Goal: Task Accomplishment & Management: Complete application form

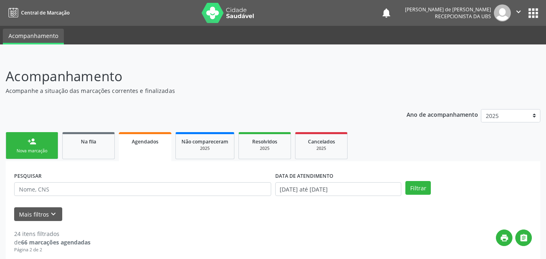
click at [21, 149] on div "Nova marcação" at bounding box center [32, 151] width 40 height 6
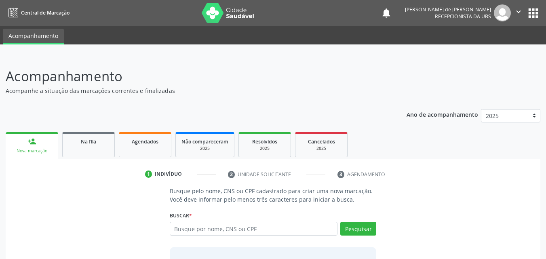
scroll to position [64, 0]
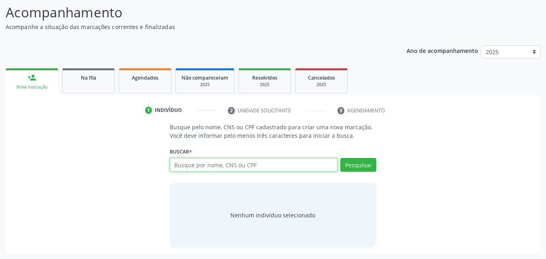
click at [178, 159] on input "text" at bounding box center [254, 165] width 168 height 14
type input "[PERSON_NAME]"
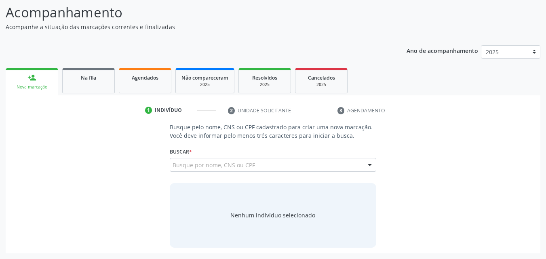
click at [172, 164] on input "maria marlene santos da silva" at bounding box center [172, 169] width 0 height 16
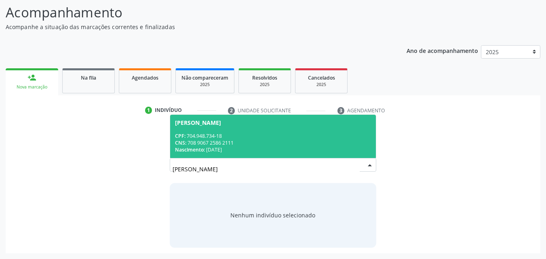
click at [243, 141] on div "CNS: 708 9067 2586 2111" at bounding box center [273, 142] width 196 height 7
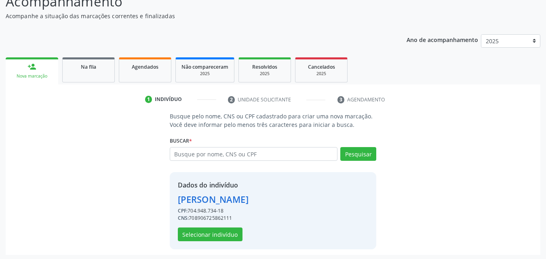
scroll to position [76, 0]
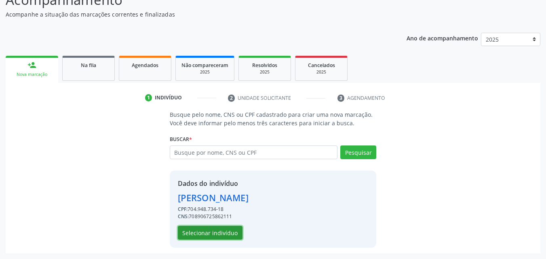
click at [214, 229] on button "Selecionar indivíduo" at bounding box center [210, 233] width 65 height 14
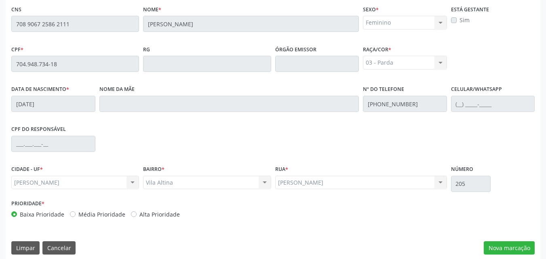
scroll to position [214, 0]
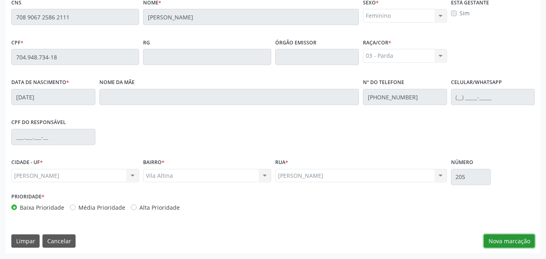
click at [500, 237] on button "Nova marcação" at bounding box center [508, 241] width 51 height 14
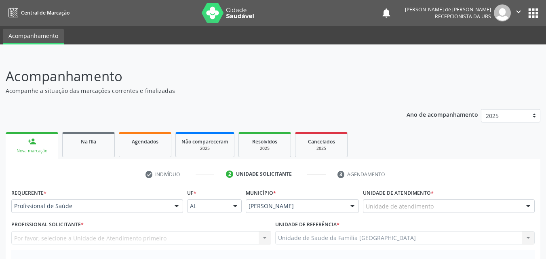
scroll to position [189, 0]
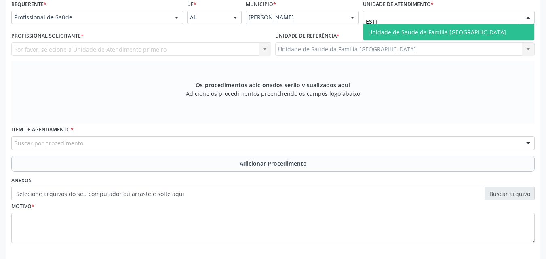
type input "ESTIV"
click at [386, 32] on span "Unidade de Saude da Familia [GEOGRAPHIC_DATA]" at bounding box center [437, 32] width 138 height 8
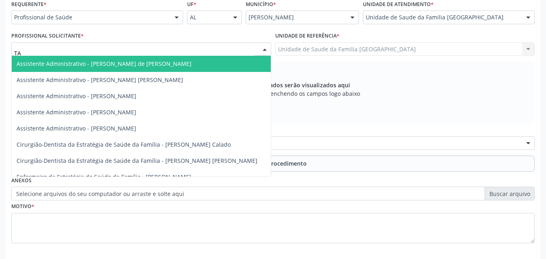
type input "TAC"
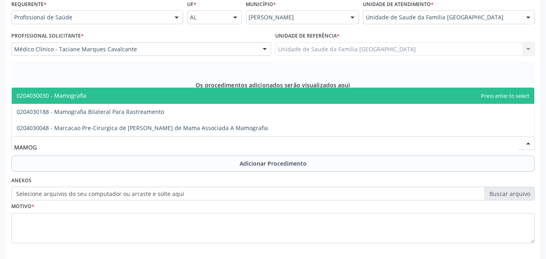
type input "MAMOGR"
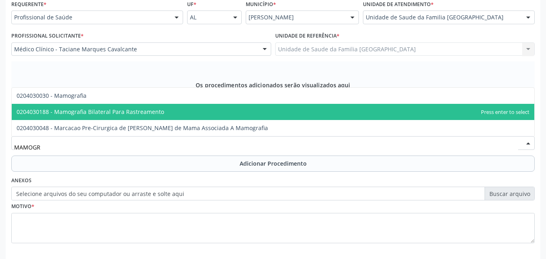
click at [75, 115] on span "0204030188 - Mamografia Bilateral Para Rastreamento" at bounding box center [90, 112] width 147 height 8
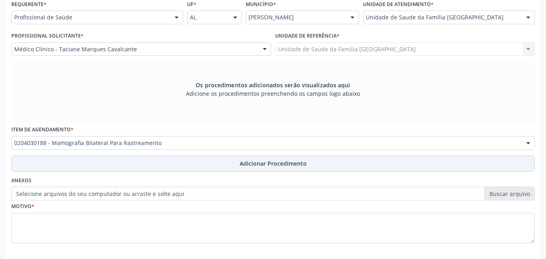
click at [92, 162] on button "Adicionar Procedimento" at bounding box center [272, 163] width 523 height 16
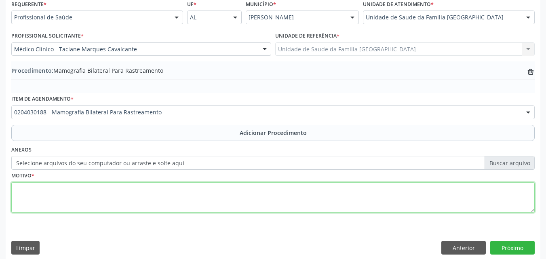
click at [84, 194] on textarea at bounding box center [272, 197] width 523 height 31
type textarea "RASTREIO EM POPULAÇÃO ALVO."
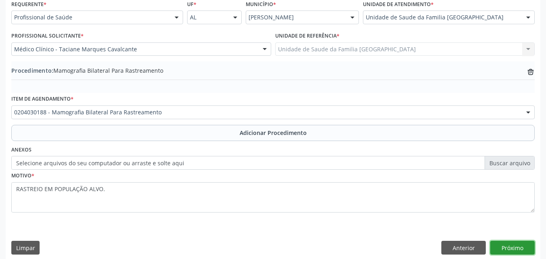
click at [510, 247] on button "Próximo" at bounding box center [512, 248] width 44 height 14
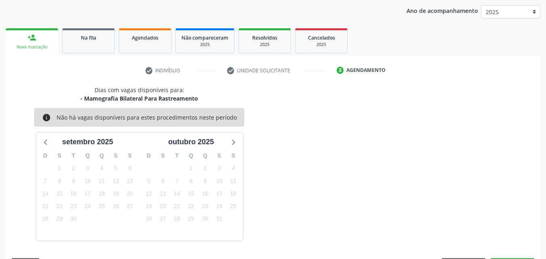
scroll to position [128, 0]
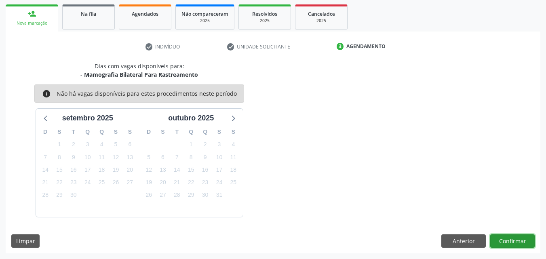
click at [507, 242] on button "Confirmar" at bounding box center [512, 241] width 44 height 14
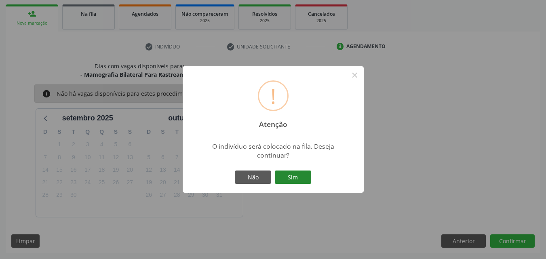
click at [291, 180] on button "Sim" at bounding box center [293, 177] width 36 height 14
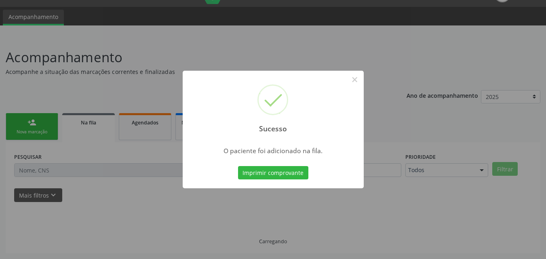
scroll to position [19, 0]
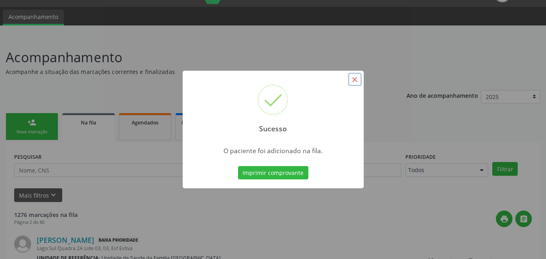
click at [357, 80] on button "×" at bounding box center [355, 80] width 14 height 14
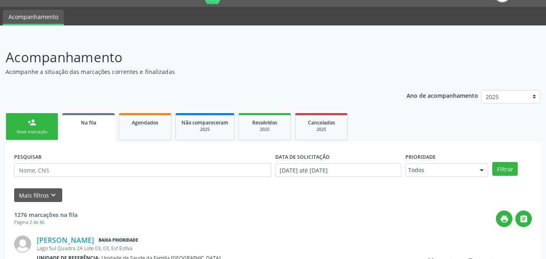
click at [21, 125] on link "person_add Nova marcação" at bounding box center [32, 126] width 52 height 27
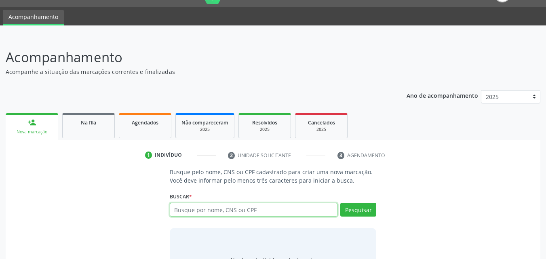
click at [192, 209] on input "text" at bounding box center [254, 210] width 168 height 14
type input "MARIA LINDINALVA DA SILVA"
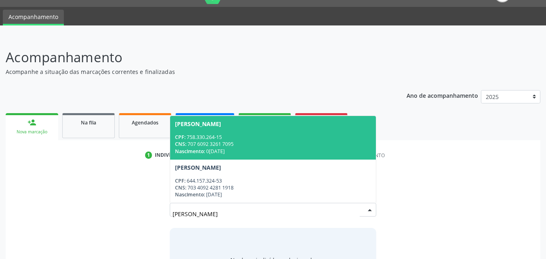
click at [223, 147] on div "CNS: 707 6092 3261 7095" at bounding box center [273, 144] width 196 height 7
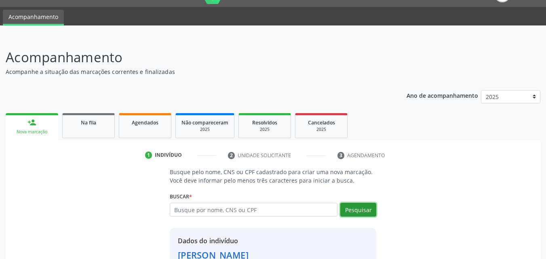
click at [361, 206] on button "Pesquisar" at bounding box center [358, 210] width 36 height 14
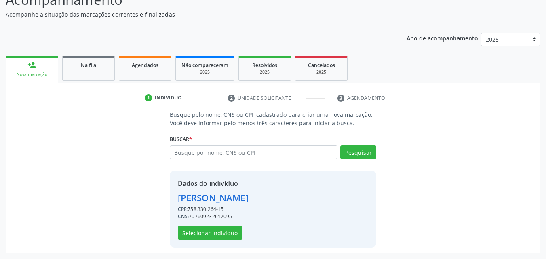
click at [248, 198] on div "Maria Lindinalva da Silva" at bounding box center [213, 197] width 71 height 13
click at [209, 233] on button "Selecionar indivíduo" at bounding box center [210, 233] width 65 height 14
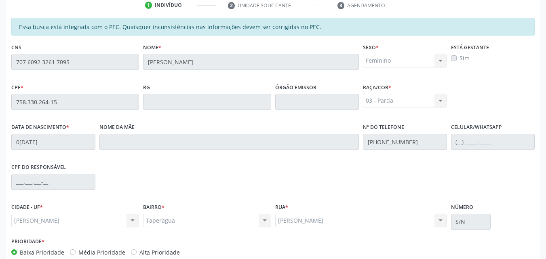
scroll to position [214, 0]
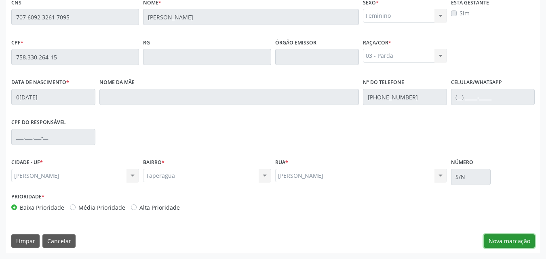
click at [484, 238] on button "Nova marcação" at bounding box center [508, 241] width 51 height 14
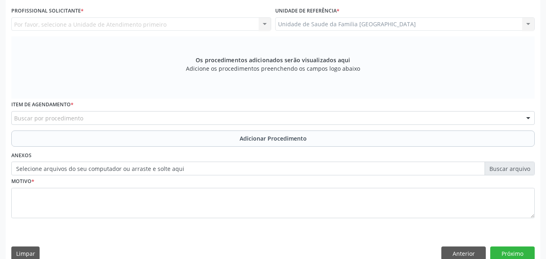
scroll to position [0, 0]
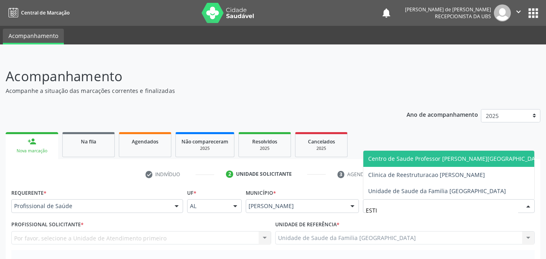
type input "ESTIV"
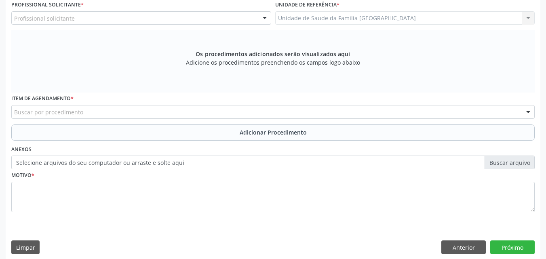
scroll to position [226, 0]
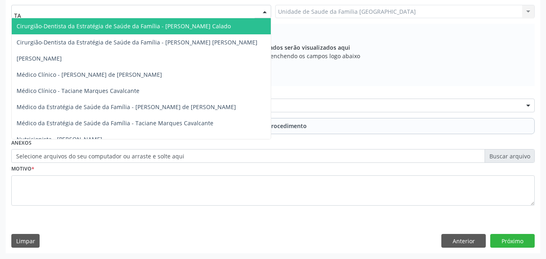
type input "TAC"
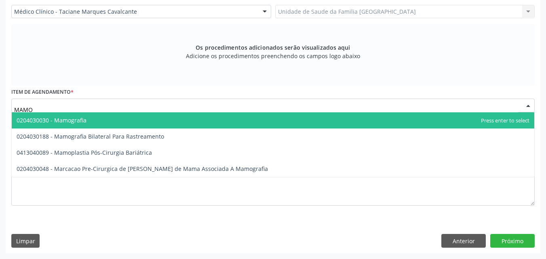
type input "MAMOG"
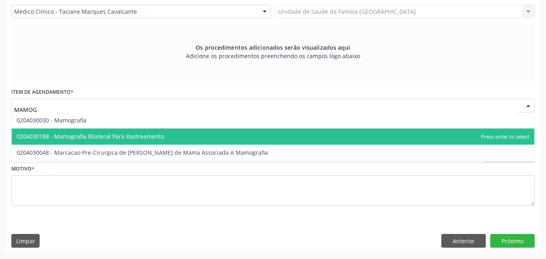
click at [63, 132] on span "0204030188 - Mamografia Bilateral Para Rastreamento" at bounding box center [90, 136] width 147 height 8
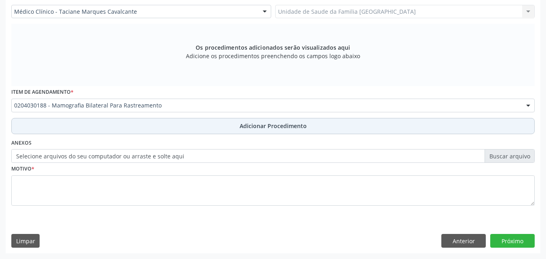
click at [75, 125] on button "Adicionar Procedimento" at bounding box center [272, 126] width 523 height 16
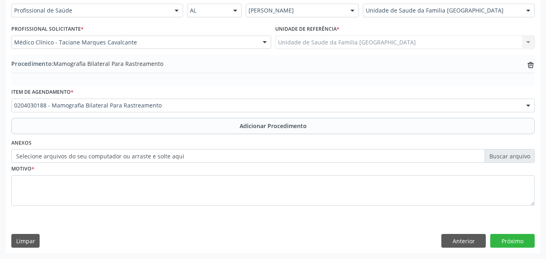
scroll to position [195, 0]
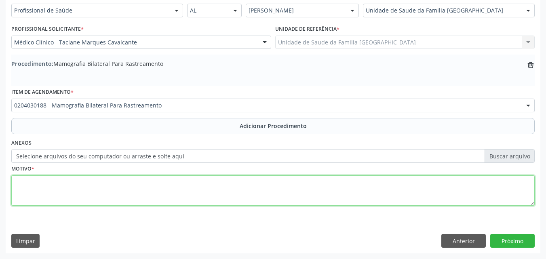
click at [80, 176] on textarea at bounding box center [272, 190] width 523 height 31
type textarea "RASTREAMENTO."
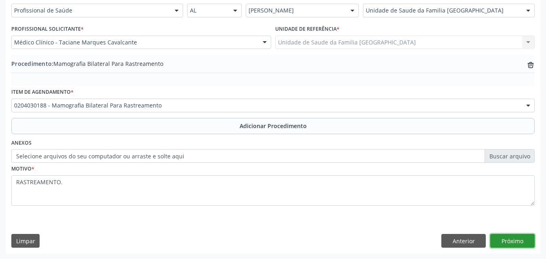
click at [504, 241] on button "Próximo" at bounding box center [512, 241] width 44 height 14
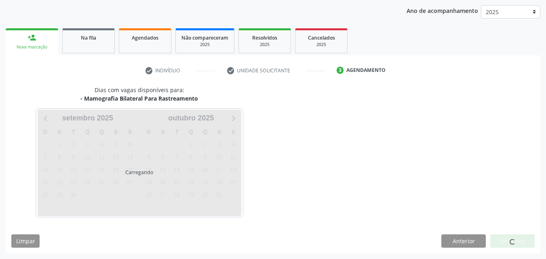
scroll to position [128, 0]
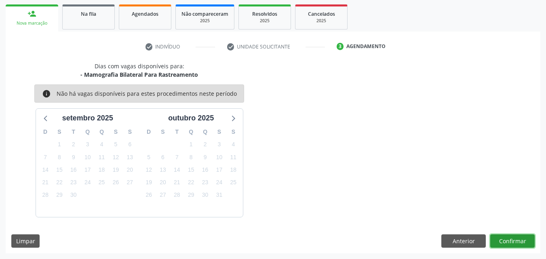
click at [505, 241] on button "Confirmar" at bounding box center [512, 241] width 44 height 14
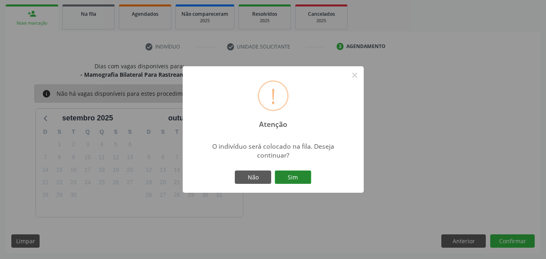
click at [298, 173] on button "Sim" at bounding box center [293, 177] width 36 height 14
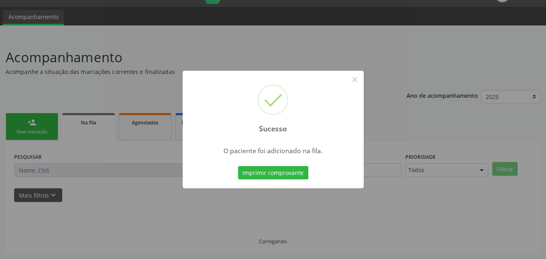
scroll to position [19, 0]
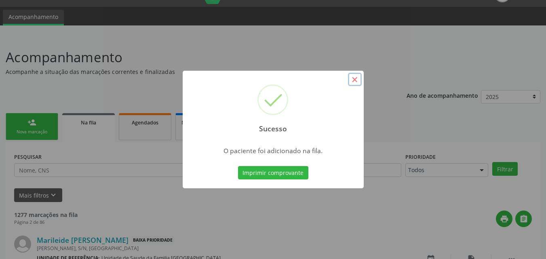
click at [354, 81] on button "×" at bounding box center [355, 80] width 14 height 14
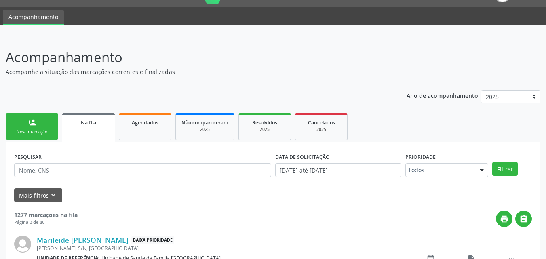
click at [31, 124] on div "person_add" at bounding box center [31, 122] width 9 height 9
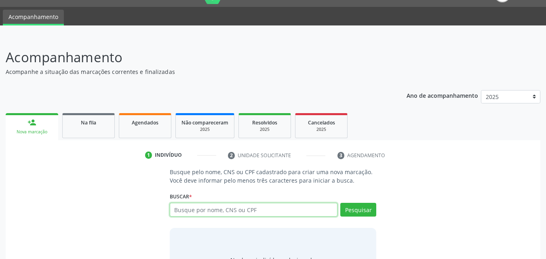
click at [222, 208] on input "text" at bounding box center [254, 210] width 168 height 14
type input "JOSE FELISMINO"
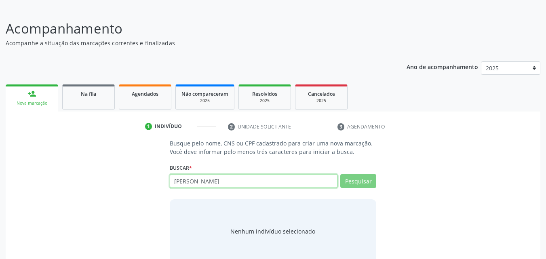
scroll to position [64, 0]
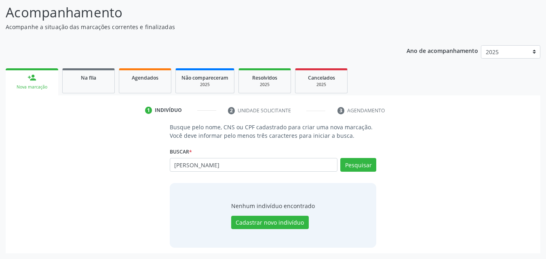
type input "J"
type input "20886519420"
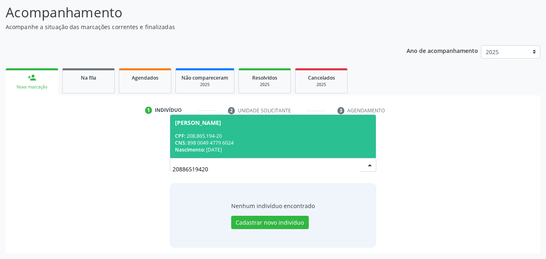
click at [252, 128] on span "José Felismino dos Santos Filho CPF: 208.865.194-20 CNS: 898 0049 4779 6024 Nas…" at bounding box center [273, 136] width 206 height 43
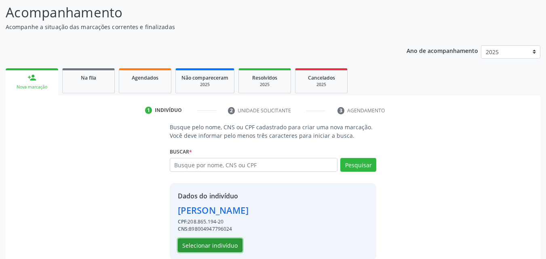
click at [229, 248] on button "Selecionar indivíduo" at bounding box center [210, 245] width 65 height 14
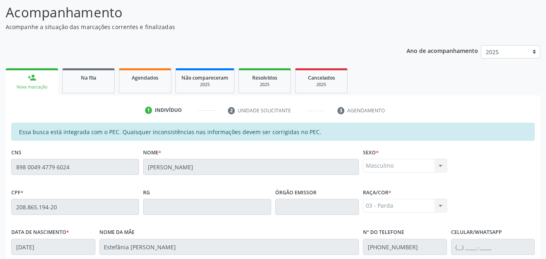
scroll to position [214, 0]
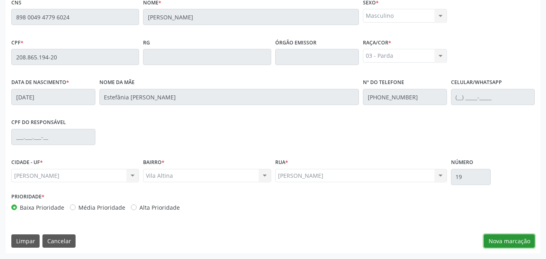
click at [514, 245] on button "Nova marcação" at bounding box center [508, 241] width 51 height 14
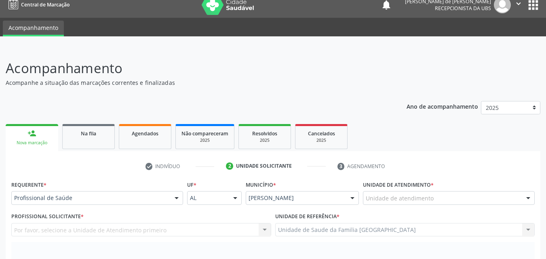
scroll to position [0, 0]
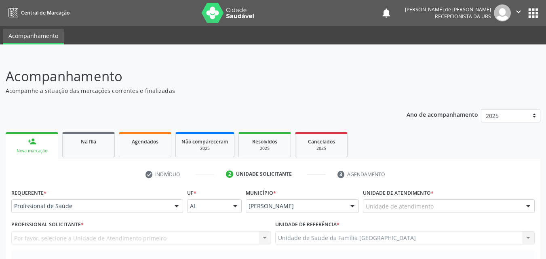
click at [410, 199] on div "Unidade de atendimento" at bounding box center [449, 206] width 172 height 14
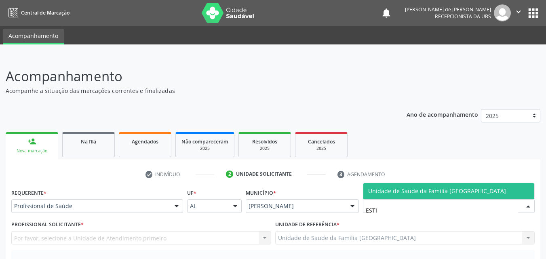
type input "ESTIV"
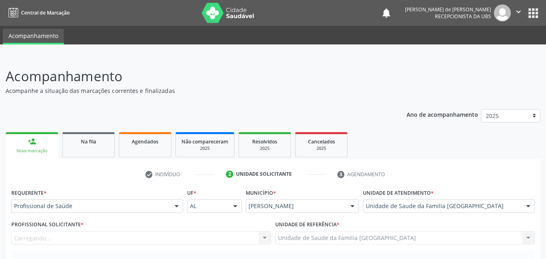
scroll to position [189, 0]
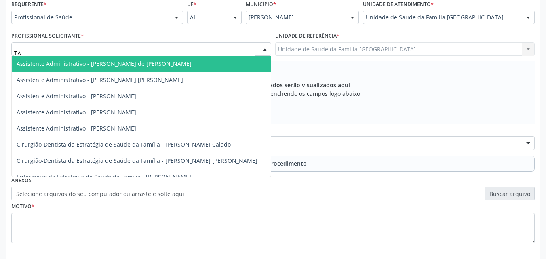
type input "TAC"
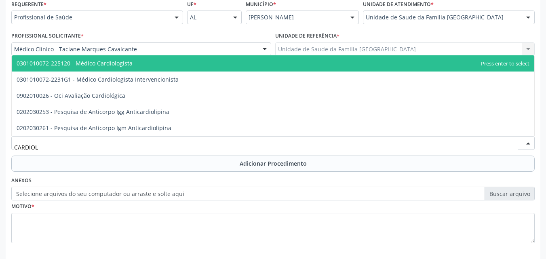
type input "CARDIOLO"
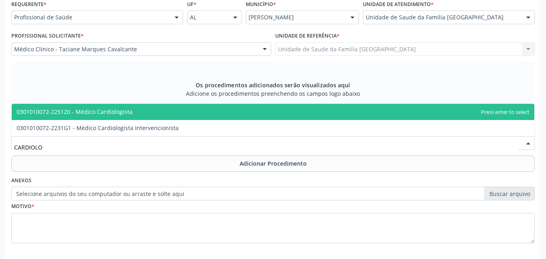
click at [71, 110] on span "0301010072-225120 - Médico Cardiologista" at bounding box center [75, 112] width 116 height 8
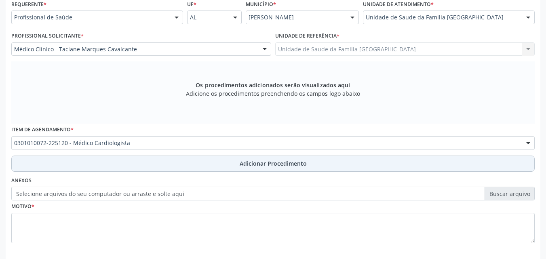
click at [81, 165] on button "Adicionar Procedimento" at bounding box center [272, 163] width 523 height 16
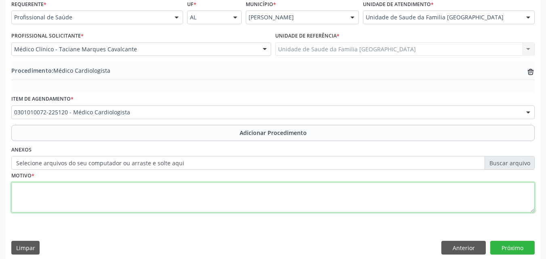
click at [87, 198] on textarea at bounding box center [272, 197] width 523 height 31
type textarea "HIPERTENSÃO ESSENCIAL."
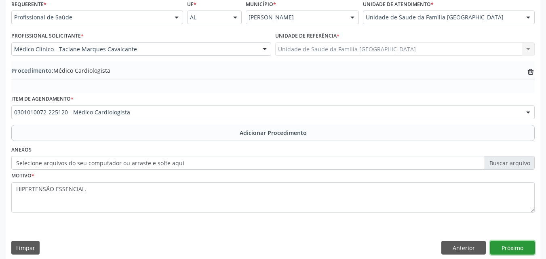
click at [513, 252] on button "Próximo" at bounding box center [512, 248] width 44 height 14
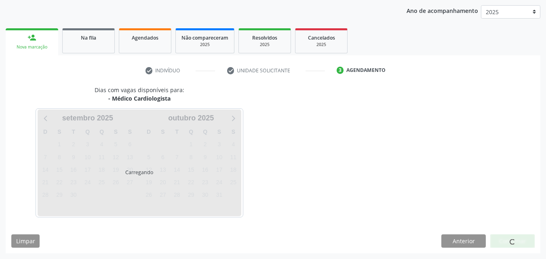
scroll to position [128, 0]
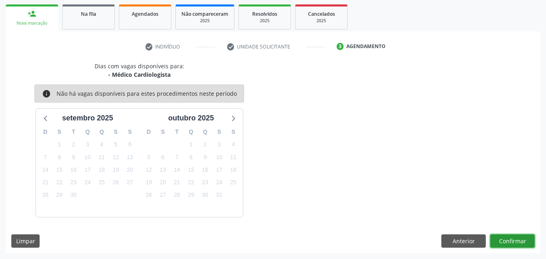
click at [512, 237] on button "Confirmar" at bounding box center [512, 241] width 44 height 14
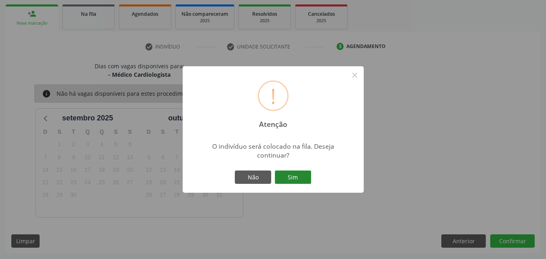
click at [289, 180] on button "Sim" at bounding box center [293, 177] width 36 height 14
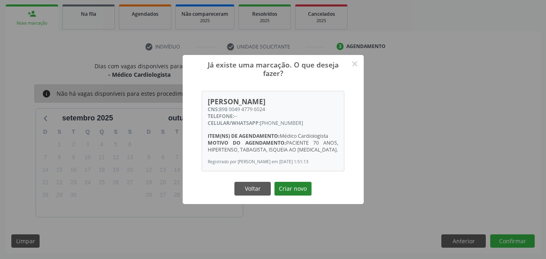
click at [287, 191] on button "Criar novo" at bounding box center [292, 189] width 37 height 14
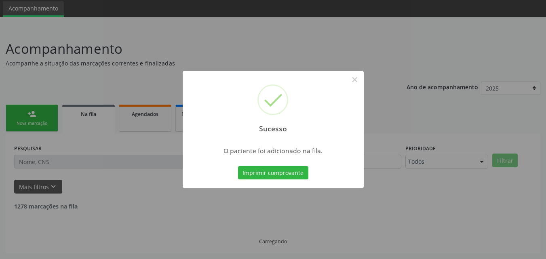
scroll to position [19, 0]
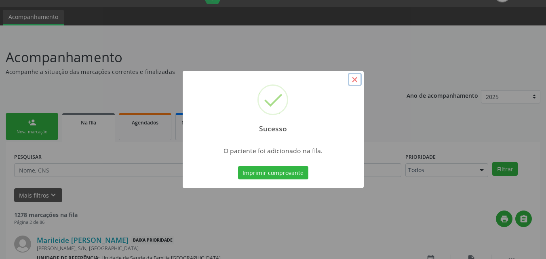
click at [353, 80] on button "×" at bounding box center [355, 80] width 14 height 14
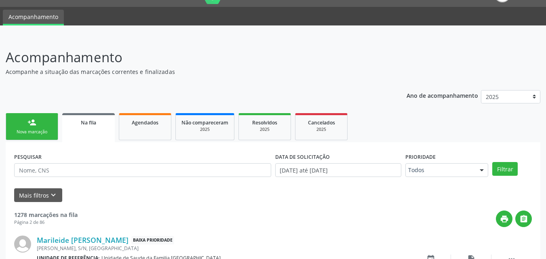
click at [38, 126] on link "person_add Nova marcação" at bounding box center [32, 126] width 52 height 27
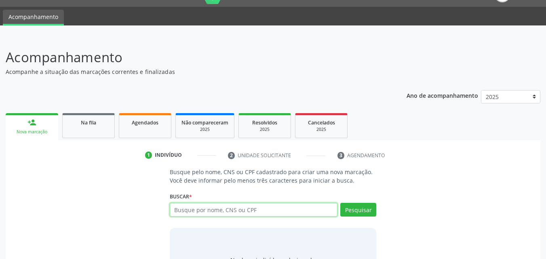
click at [243, 209] on input "text" at bounding box center [254, 210] width 168 height 14
type input "708406700513366"
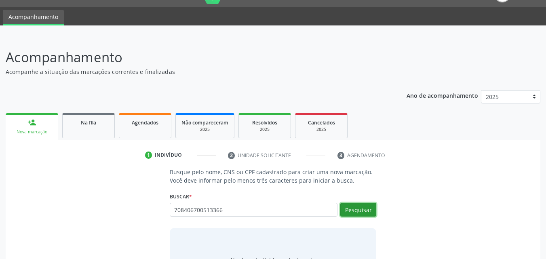
click at [370, 206] on button "Pesquisar" at bounding box center [358, 210] width 36 height 14
type input "708406700513366"
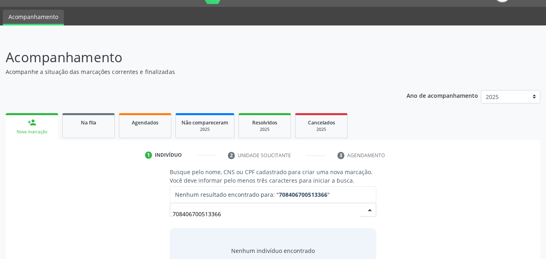
drag, startPoint x: 237, startPoint y: 220, endPoint x: 115, endPoint y: 218, distance: 122.0
click at [124, 219] on div "Busque pelo nome, CNS ou CPF cadastrado para criar uma nova marcação. Você deve…" at bounding box center [272, 230] width 523 height 124
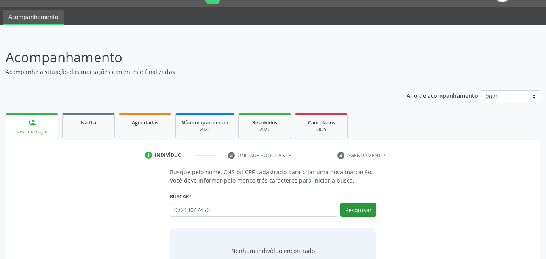
type input "07213047450"
click at [359, 205] on button "Pesquisar" at bounding box center [358, 210] width 36 height 14
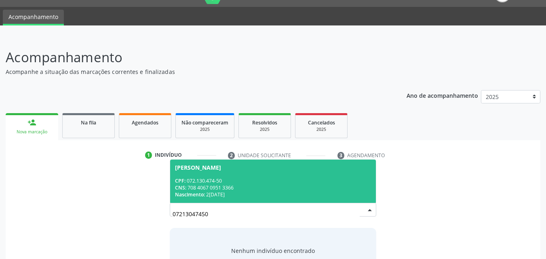
click at [328, 182] on div "CPF: 072.130.474-50" at bounding box center [273, 180] width 196 height 7
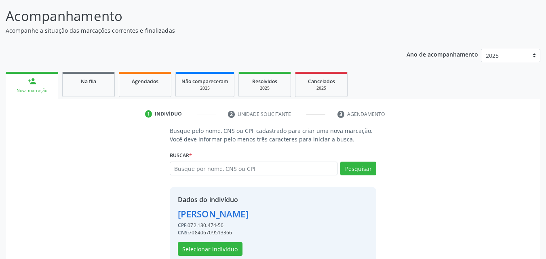
scroll to position [76, 0]
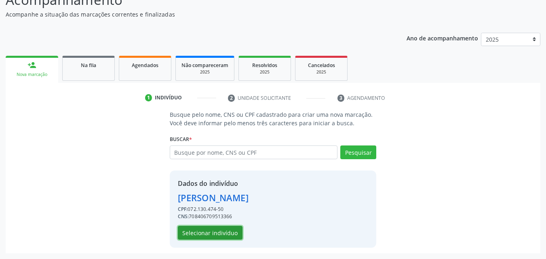
click at [229, 233] on button "Selecionar indivíduo" at bounding box center [210, 233] width 65 height 14
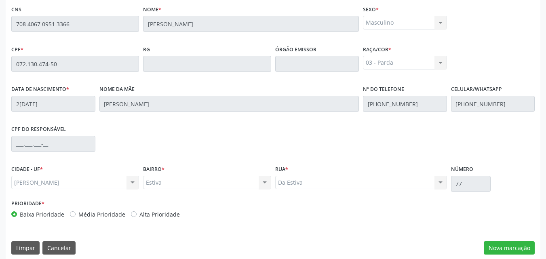
scroll to position [214, 0]
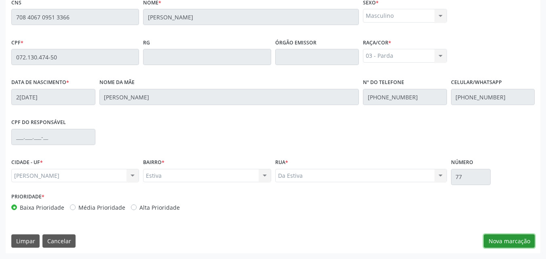
click at [504, 245] on button "Nova marcação" at bounding box center [508, 241] width 51 height 14
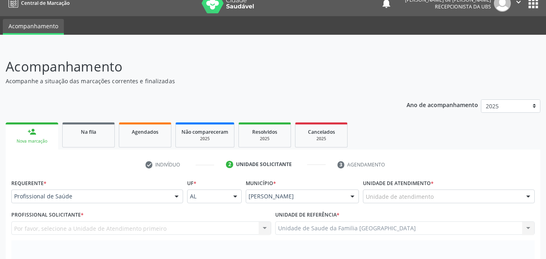
scroll to position [0, 0]
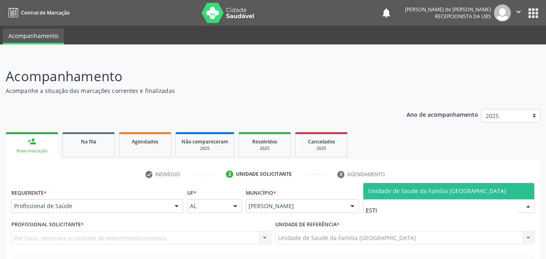
type input "ESTIV"
click at [372, 194] on span "Unidade de Saude da Familia [GEOGRAPHIC_DATA]" at bounding box center [437, 191] width 138 height 8
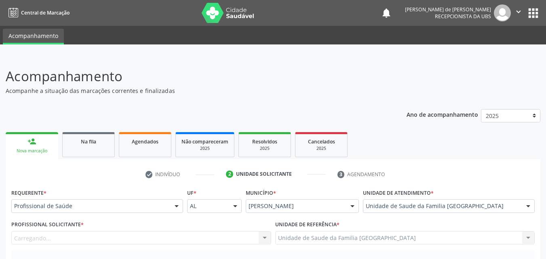
scroll to position [189, 0]
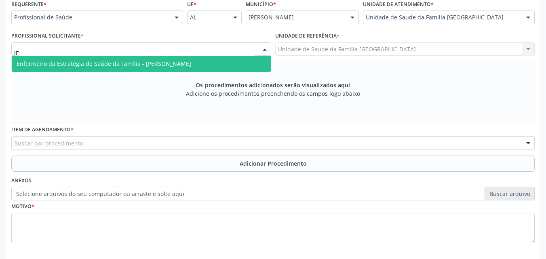
type input "JEA"
click at [46, 62] on span "Enfermeiro da Estratégia de Saúde da Família - [PERSON_NAME]" at bounding box center [104, 64] width 174 height 8
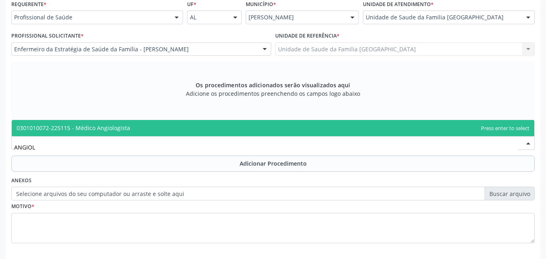
type input "ANGIOLO"
click at [34, 122] on span "0301010072-225115 - Médico Angiologista" at bounding box center [273, 128] width 522 height 16
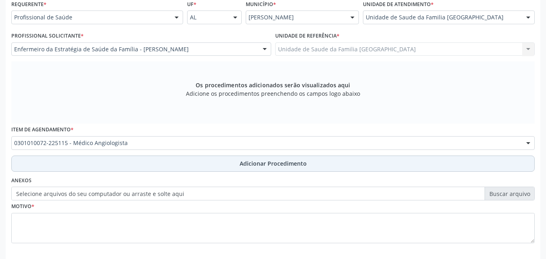
click at [78, 161] on button "Adicionar Procedimento" at bounding box center [272, 163] width 523 height 16
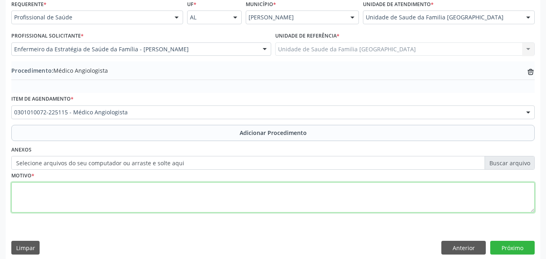
click at [88, 203] on textarea at bounding box center [272, 197] width 523 height 31
type textarea "INSUFICIÊNCIA VENOSA."
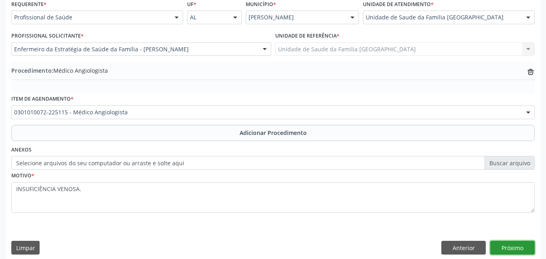
click at [502, 245] on button "Próximo" at bounding box center [512, 248] width 44 height 14
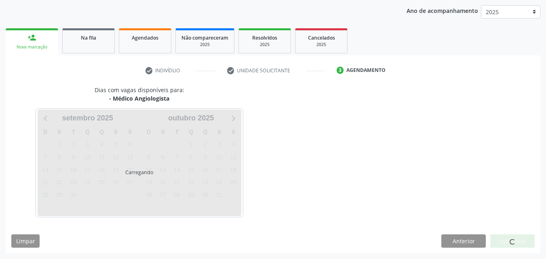
scroll to position [128, 0]
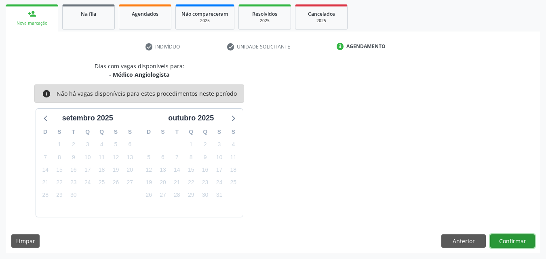
click at [507, 243] on button "Confirmar" at bounding box center [512, 241] width 44 height 14
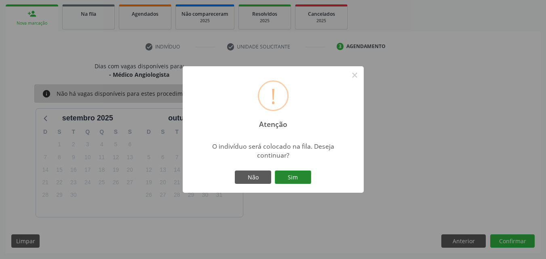
click at [285, 175] on button "Sim" at bounding box center [293, 177] width 36 height 14
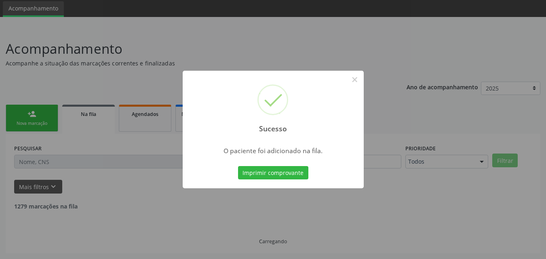
scroll to position [19, 0]
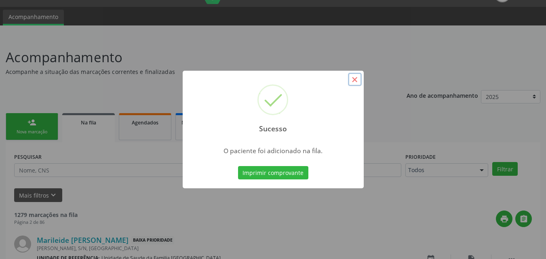
click at [353, 79] on button "×" at bounding box center [355, 80] width 14 height 14
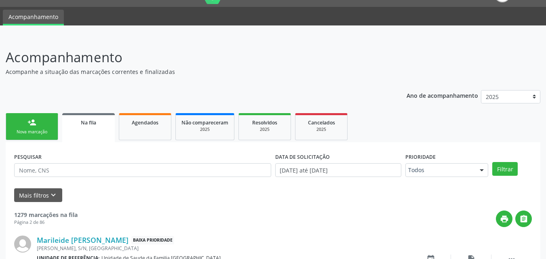
click at [30, 131] on div "Nova marcação" at bounding box center [32, 132] width 40 height 6
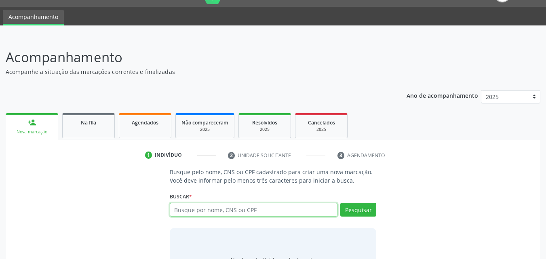
click at [203, 210] on input "text" at bounding box center [254, 210] width 168 height 14
type input "09657534410"
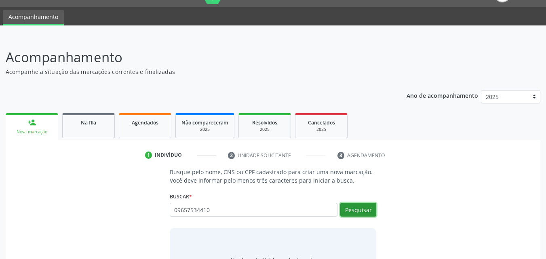
click at [359, 210] on button "Pesquisar" at bounding box center [358, 210] width 36 height 14
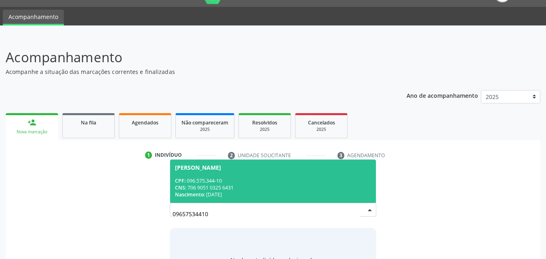
click at [274, 170] on div "[PERSON_NAME]" at bounding box center [273, 167] width 196 height 6
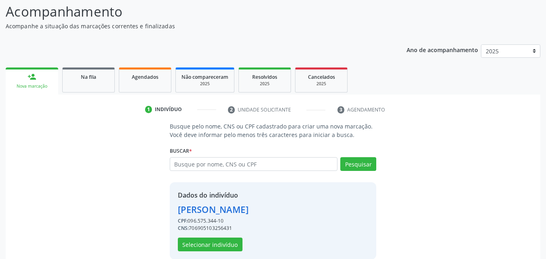
scroll to position [76, 0]
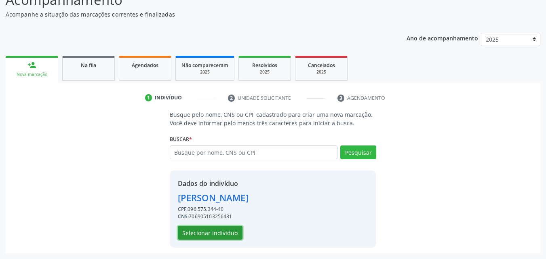
click at [235, 236] on button "Selecionar indivíduo" at bounding box center [210, 233] width 65 height 14
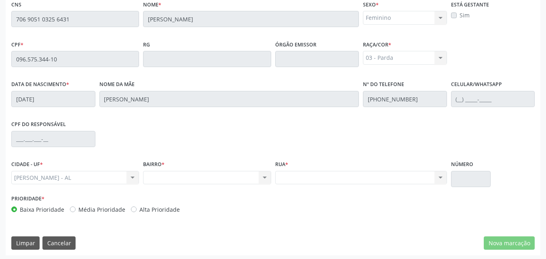
scroll to position [214, 0]
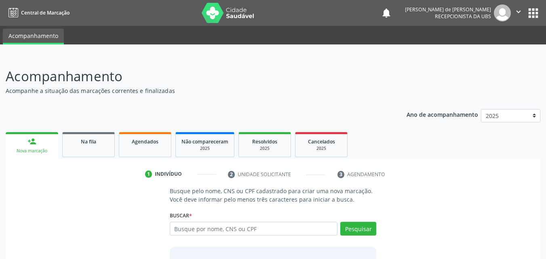
scroll to position [64, 0]
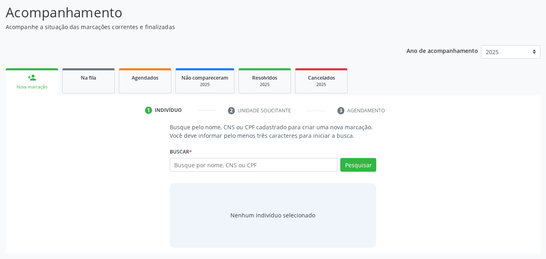
click at [180, 164] on input "text" at bounding box center [254, 165] width 168 height 14
type input "706 9051 0325 6431"
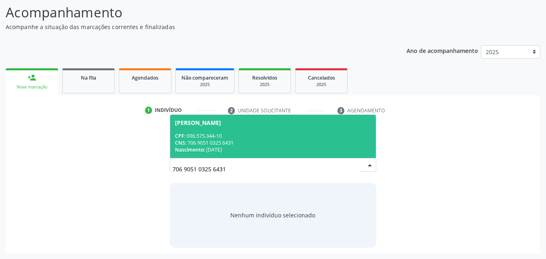
click at [221, 125] on div "[PERSON_NAME]" at bounding box center [198, 123] width 46 height 6
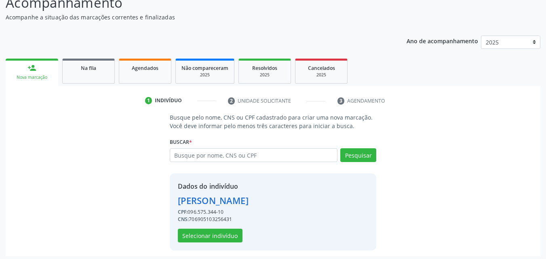
scroll to position [76, 0]
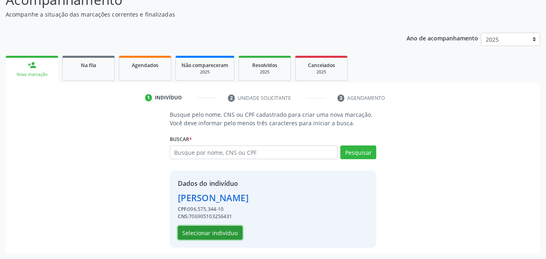
click at [194, 233] on button "Selecionar indivíduo" at bounding box center [210, 233] width 65 height 14
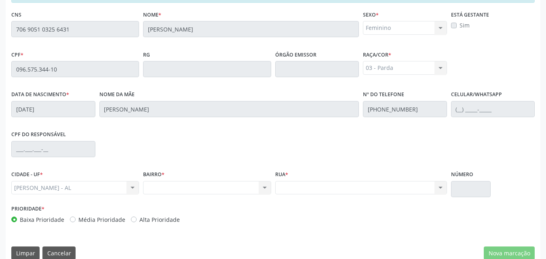
scroll to position [0, 0]
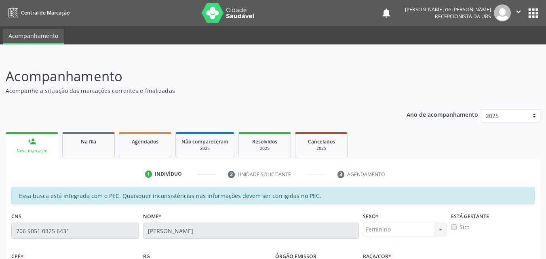
click at [26, 145] on link "person_add Nova marcação" at bounding box center [32, 145] width 52 height 27
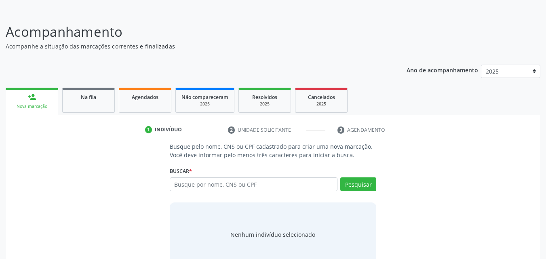
scroll to position [64, 0]
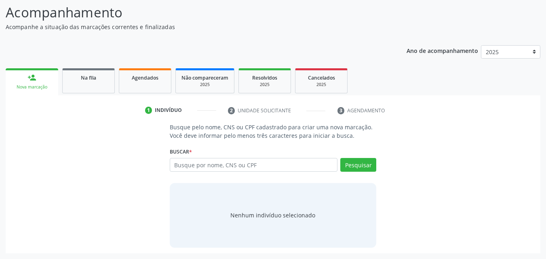
click at [205, 159] on input "text" at bounding box center [254, 165] width 168 height 14
type input "706 9051 0325 6431"
click at [365, 167] on button "Pesquisar" at bounding box center [358, 165] width 36 height 14
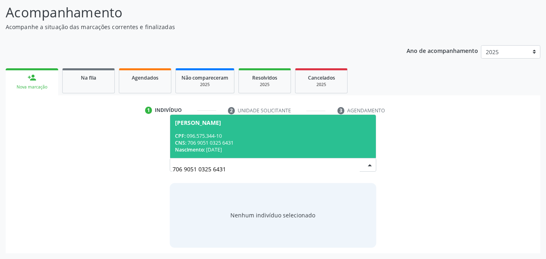
click at [262, 144] on div "CNS: 706 9051 0325 6431" at bounding box center [273, 142] width 196 height 7
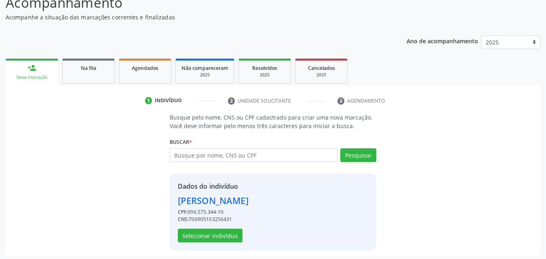
scroll to position [76, 0]
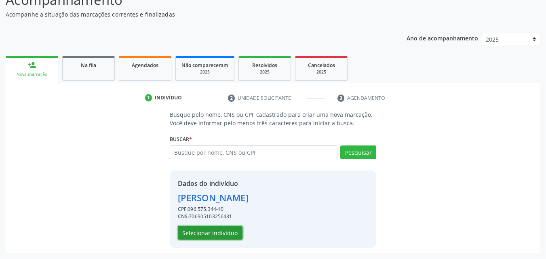
click at [220, 232] on button "Selecionar indivíduo" at bounding box center [210, 233] width 65 height 14
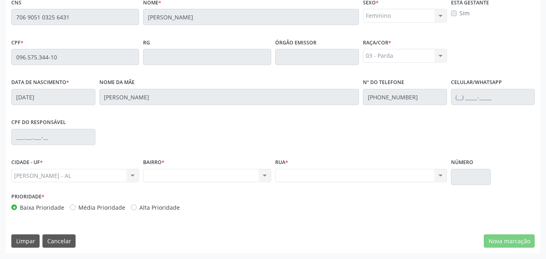
scroll to position [0, 0]
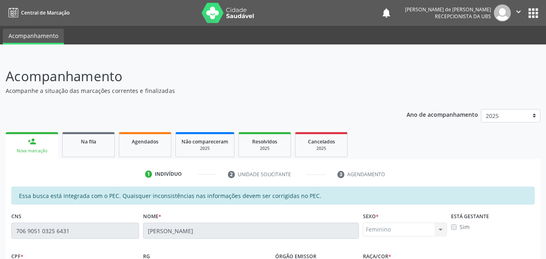
click at [41, 147] on link "person_add Nova marcação" at bounding box center [32, 145] width 52 height 27
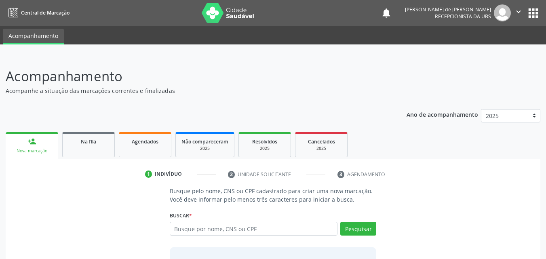
click at [214, 226] on input "text" at bounding box center [254, 229] width 168 height 14
type input "J"
type input "700009787629904"
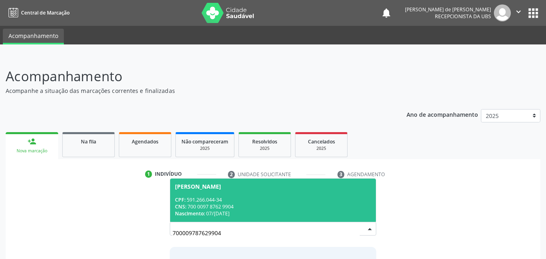
click at [246, 202] on div "CPF: 591.266.044-34" at bounding box center [273, 199] width 196 height 7
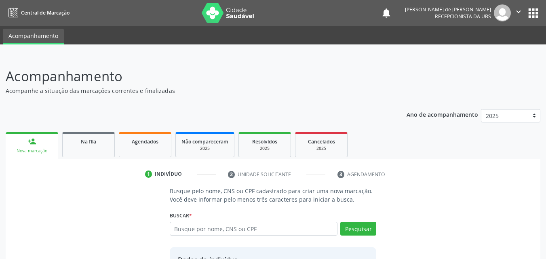
scroll to position [76, 0]
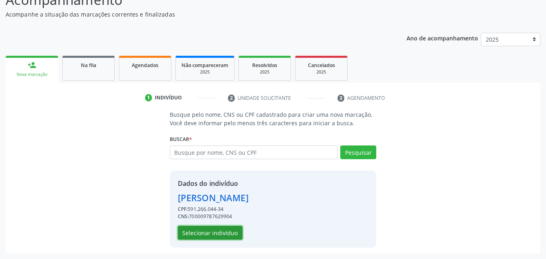
click at [233, 227] on button "Selecionar indivíduo" at bounding box center [210, 233] width 65 height 14
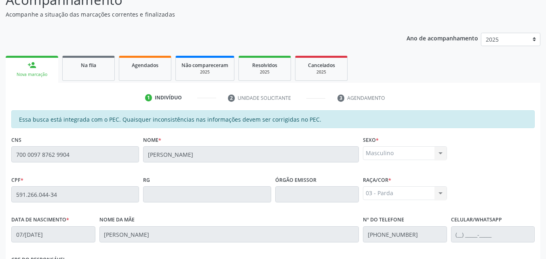
scroll to position [214, 0]
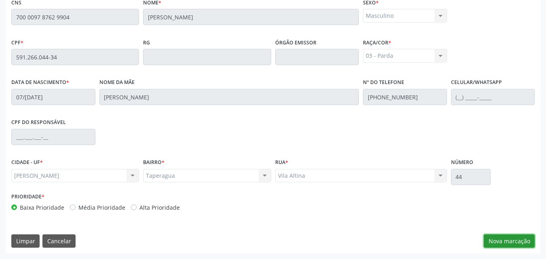
click at [497, 241] on button "Nova marcação" at bounding box center [508, 241] width 51 height 14
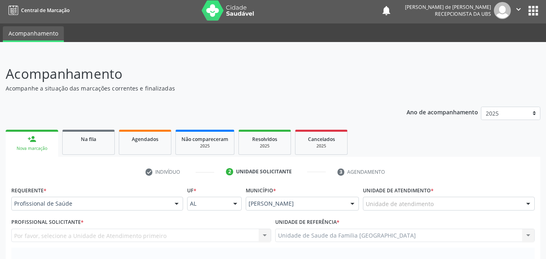
scroll to position [0, 0]
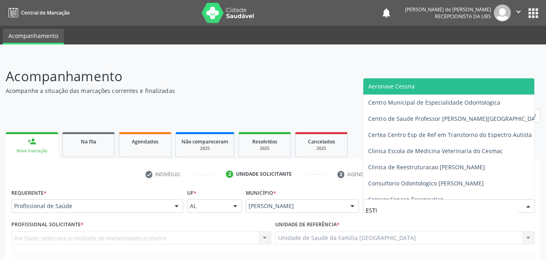
type input "ESTIV"
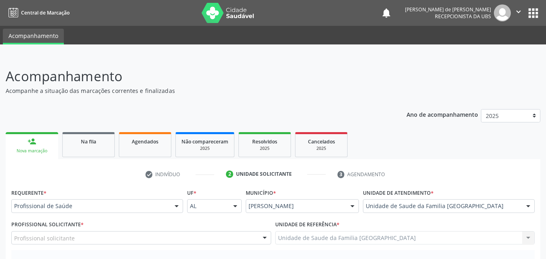
scroll to position [189, 0]
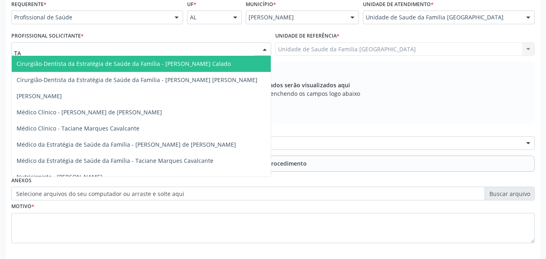
type input "TAC"
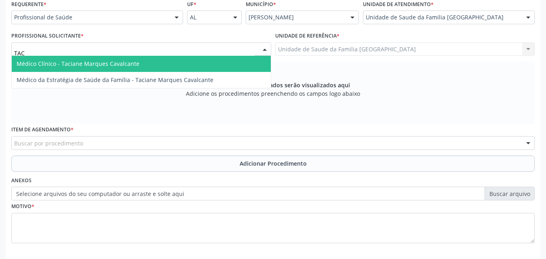
click at [68, 64] on span "Médico Clínico - Taciane Marques Cavalcante" at bounding box center [78, 64] width 123 height 8
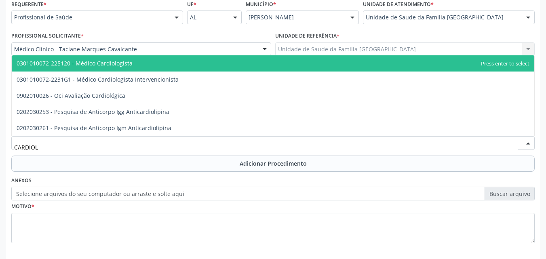
type input "CARDIOLO"
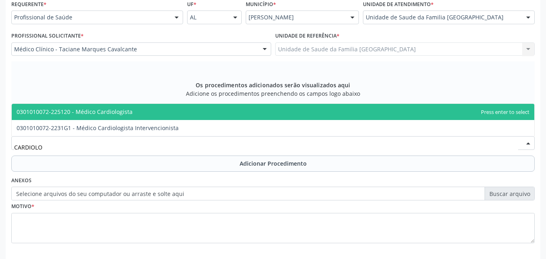
click at [92, 117] on span "0301010072-225120 - Médico Cardiologista" at bounding box center [273, 112] width 522 height 16
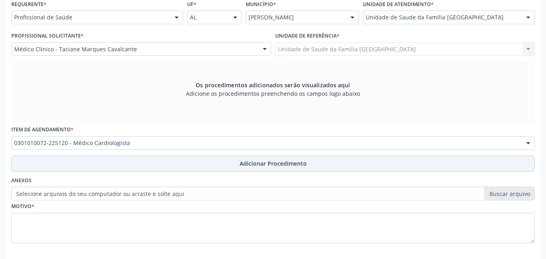
click at [92, 167] on button "Adicionar Procedimento" at bounding box center [272, 163] width 523 height 16
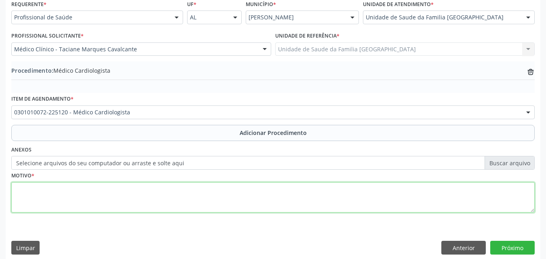
click at [90, 209] on textarea at bounding box center [272, 197] width 523 height 31
type textarea "DOR PRECORDIAL."
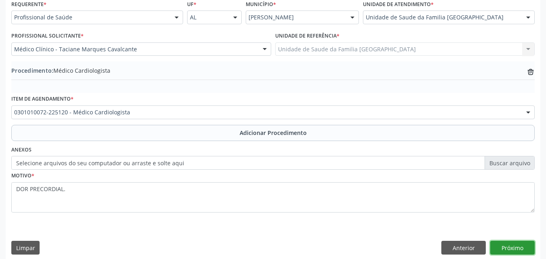
click at [507, 243] on button "Próximo" at bounding box center [512, 248] width 44 height 14
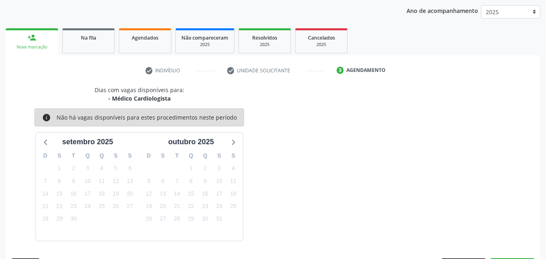
scroll to position [128, 0]
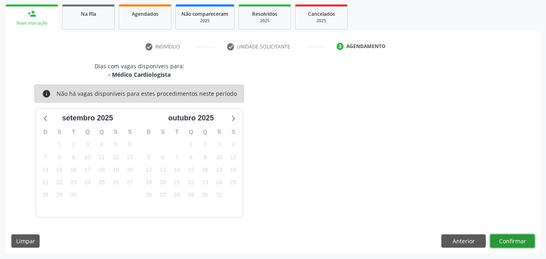
click at [497, 235] on button "Confirmar" at bounding box center [512, 241] width 44 height 14
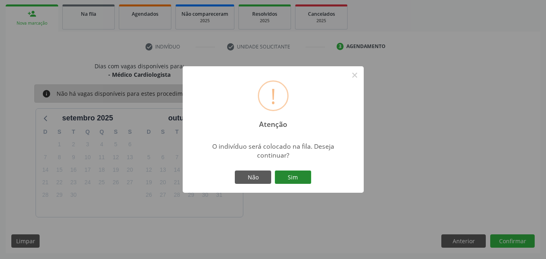
click at [278, 175] on button "Sim" at bounding box center [293, 177] width 36 height 14
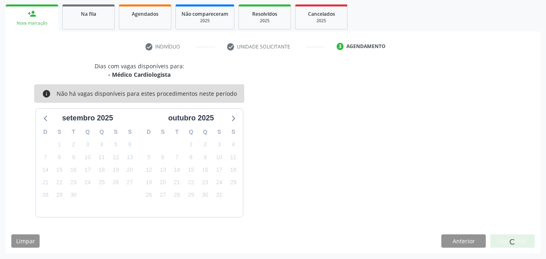
scroll to position [19, 0]
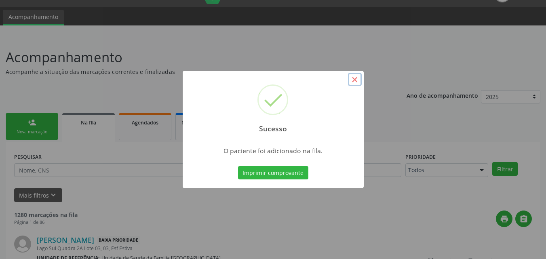
click at [358, 80] on button "×" at bounding box center [355, 80] width 14 height 14
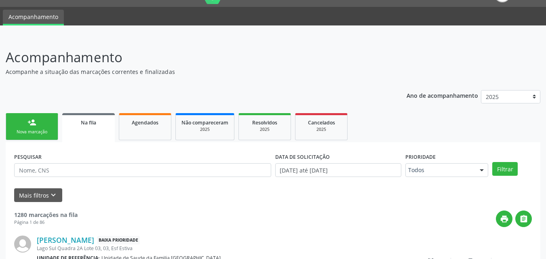
click at [22, 121] on link "person_add Nova marcação" at bounding box center [32, 126] width 52 height 27
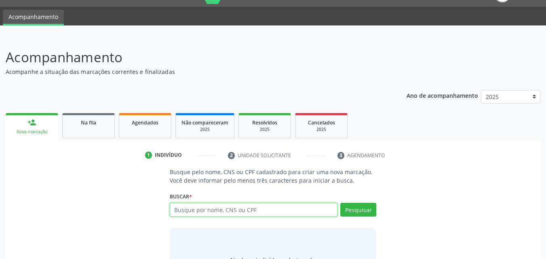
click at [251, 207] on input "text" at bounding box center [254, 210] width 168 height 14
type input "705006842497251"
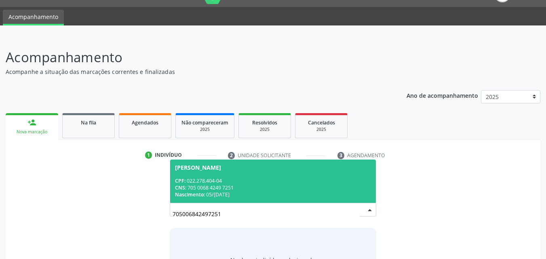
click at [252, 180] on div "CPF: 022.278.404-04" at bounding box center [273, 180] width 196 height 7
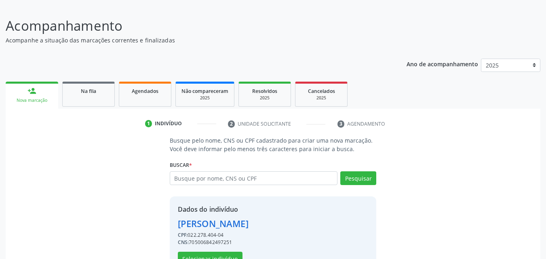
scroll to position [76, 0]
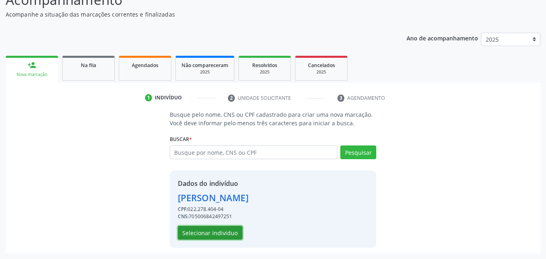
click at [224, 228] on button "Selecionar indivíduo" at bounding box center [210, 233] width 65 height 14
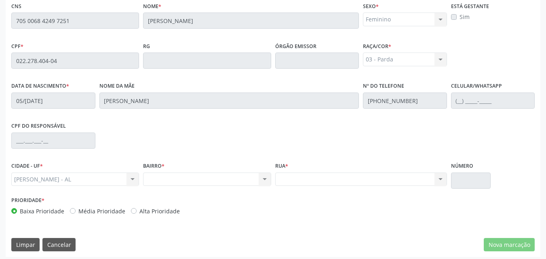
scroll to position [214, 0]
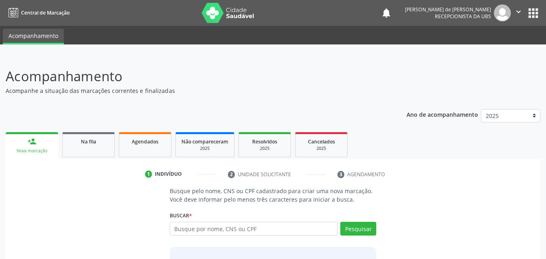
click at [216, 227] on input "text" at bounding box center [254, 229] width 168 height 14
type input "12249081476"
click at [353, 234] on button "Pesquisar" at bounding box center [358, 229] width 36 height 14
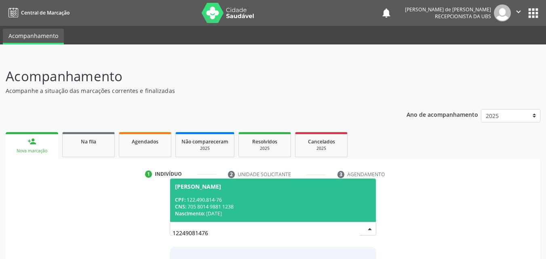
click at [318, 202] on div "CPF: 122.490.814-76" at bounding box center [273, 199] width 196 height 7
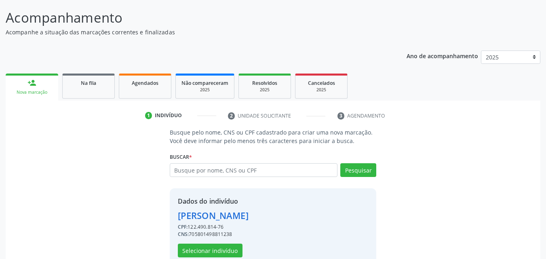
scroll to position [76, 0]
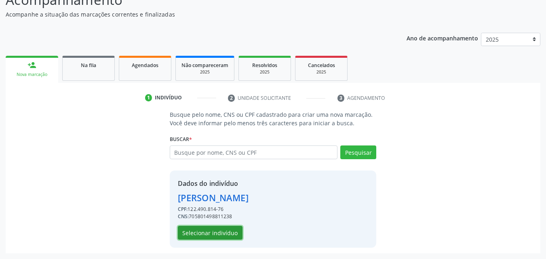
click at [193, 229] on button "Selecionar indivíduo" at bounding box center [210, 233] width 65 height 14
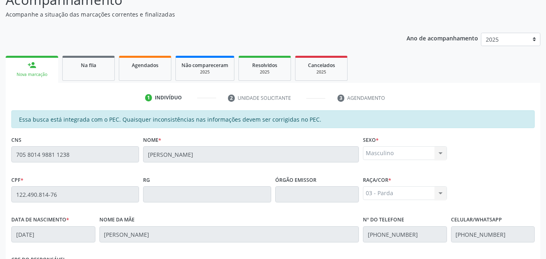
scroll to position [214, 0]
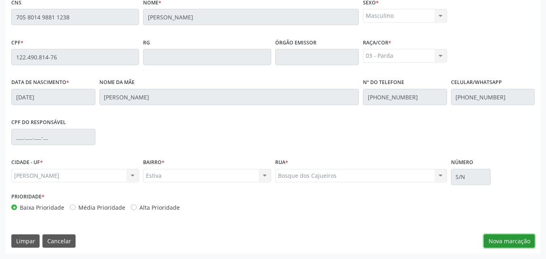
click at [495, 239] on button "Nova marcação" at bounding box center [508, 241] width 51 height 14
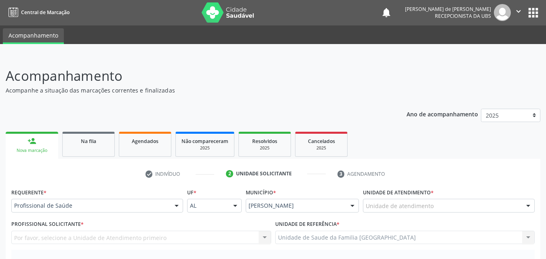
scroll to position [0, 0]
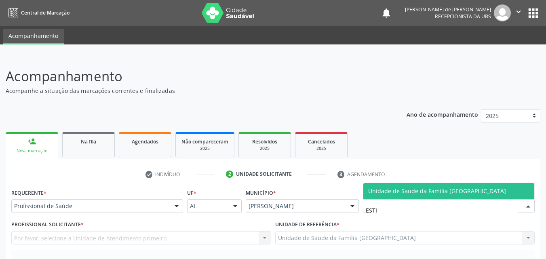
type input "ESTIV"
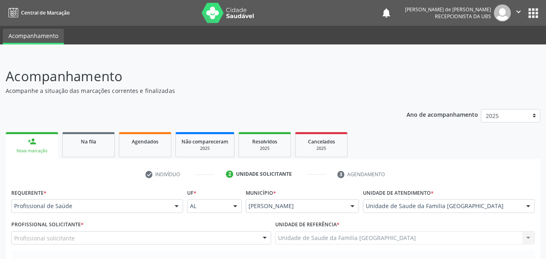
scroll to position [189, 0]
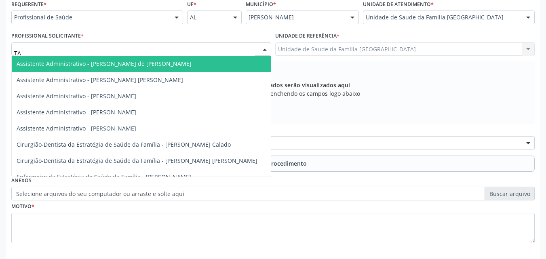
type input "TAC"
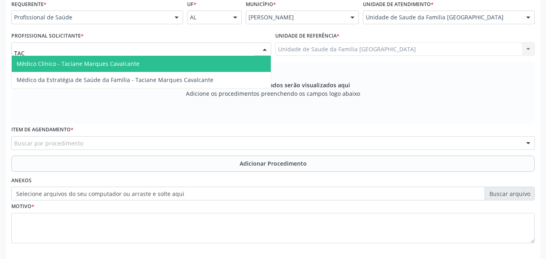
click at [69, 66] on span "Médico Clínico - Taciane Marques Cavalcante" at bounding box center [78, 64] width 123 height 8
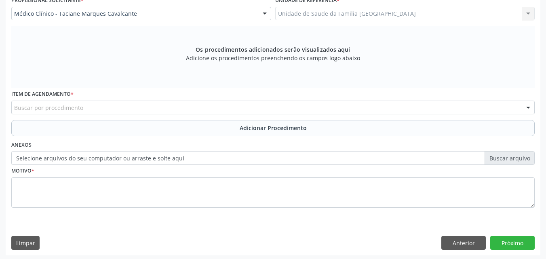
scroll to position [226, 0]
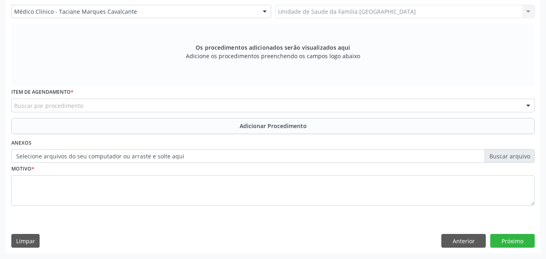
click at [90, 106] on div "Buscar por procedimento" at bounding box center [272, 106] width 523 height 14
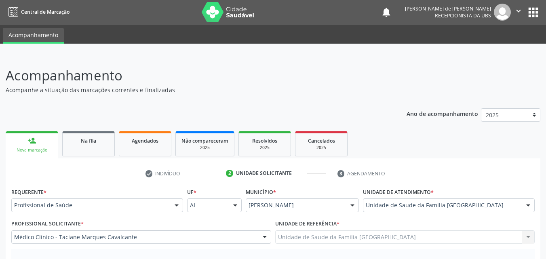
scroll to position [0, 0]
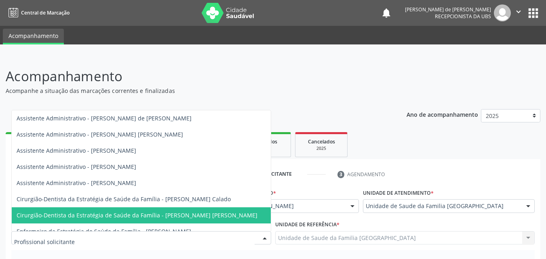
click at [178, 237] on input "text" at bounding box center [134, 242] width 240 height 16
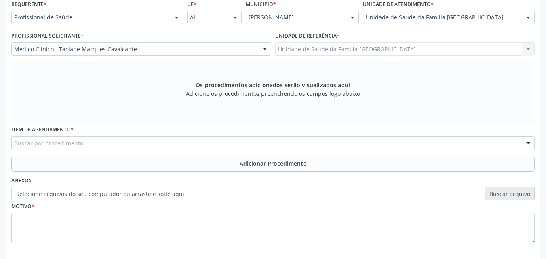
click at [115, 124] on div "Item de agendamento * Buscar por procedimento 0304070076 - .Quimioterapia de Le…" at bounding box center [272, 137] width 523 height 26
click at [84, 12] on div "Profissional de Saúde" at bounding box center [97, 17] width 172 height 14
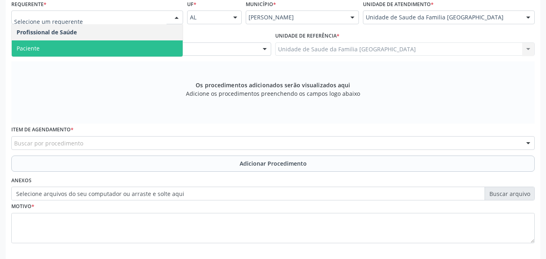
click at [82, 41] on span "Paciente" at bounding box center [97, 48] width 171 height 16
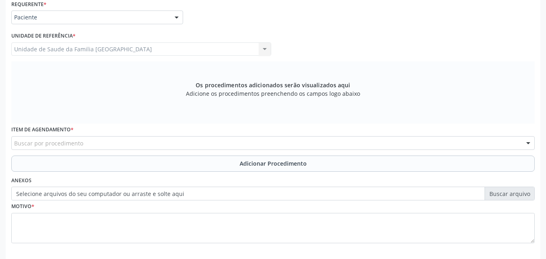
click at [82, 48] on div "Unidade de Saude da Familia Rua da Estiva Unidade de Saude da Familia Rua da Es…" at bounding box center [141, 49] width 260 height 14
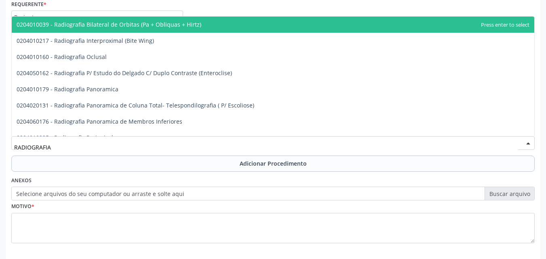
type input "RADIOGRAFIA P"
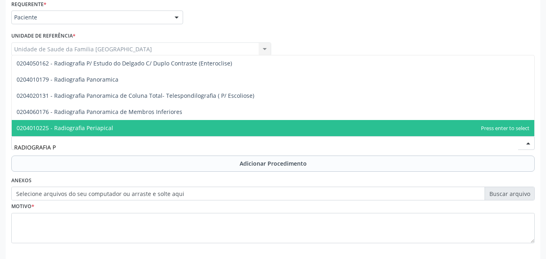
click at [124, 124] on span "0204010225 - Radiografia Periapical" at bounding box center [273, 128] width 522 height 16
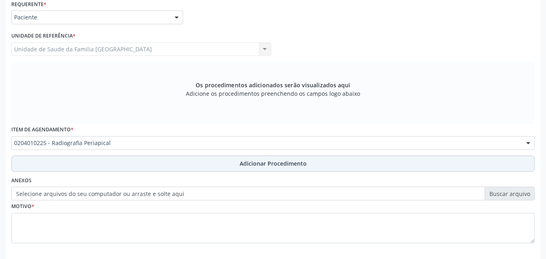
click at [121, 161] on button "Adicionar Procedimento" at bounding box center [272, 163] width 523 height 16
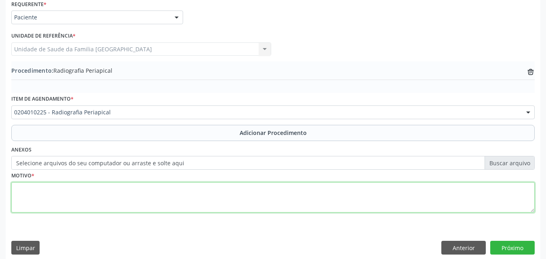
click at [106, 201] on textarea at bounding box center [272, 197] width 523 height 31
type textarea "K040-PULPITE."
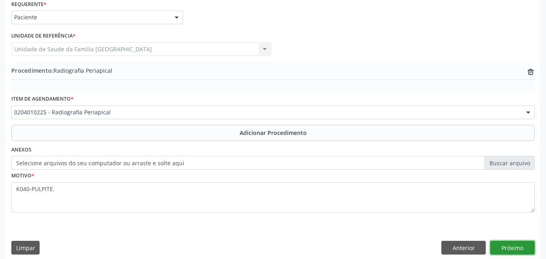
click at [492, 242] on button "Próximo" at bounding box center [512, 248] width 44 height 14
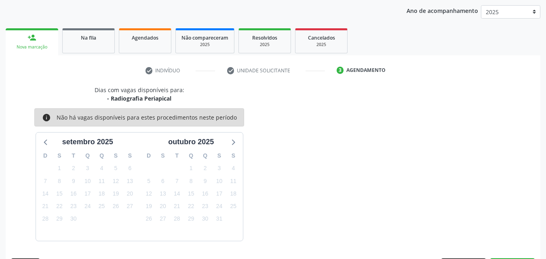
scroll to position [128, 0]
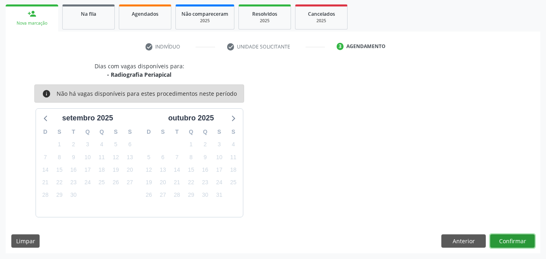
click at [492, 242] on button "Confirmar" at bounding box center [512, 241] width 44 height 14
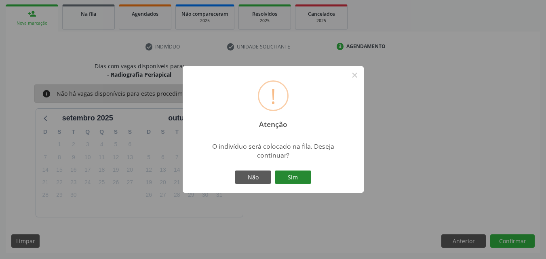
click at [297, 177] on button "Sim" at bounding box center [293, 177] width 36 height 14
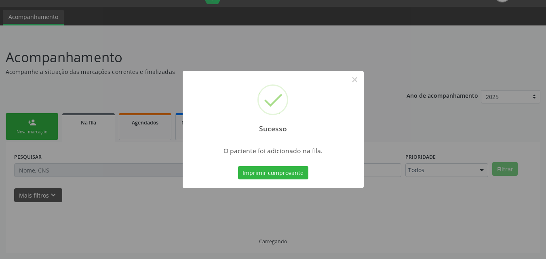
scroll to position [19, 0]
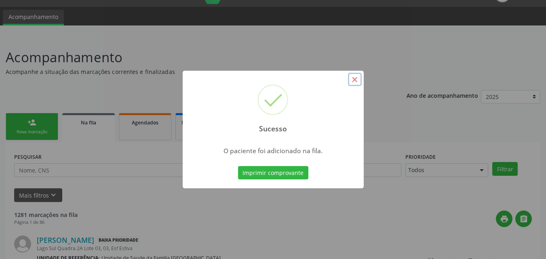
click at [357, 78] on button "×" at bounding box center [355, 80] width 14 height 14
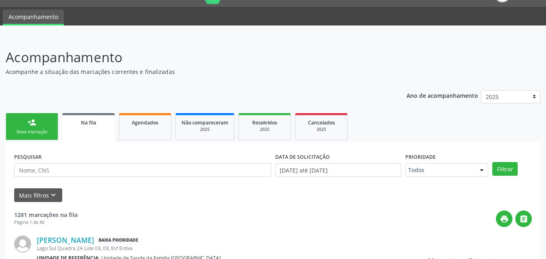
click at [28, 124] on div "person_add" at bounding box center [31, 122] width 9 height 9
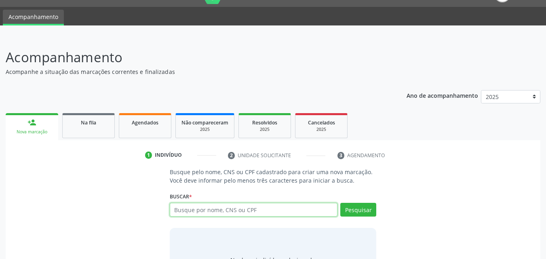
click at [209, 206] on input "text" at bounding box center [254, 210] width 168 height 14
type input "manoel aurisio"
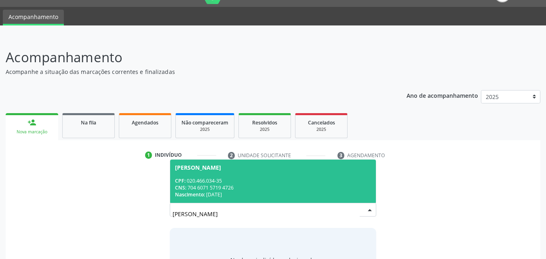
click at [263, 184] on div "CNS: 704 6071 5719 4726" at bounding box center [273, 187] width 196 height 7
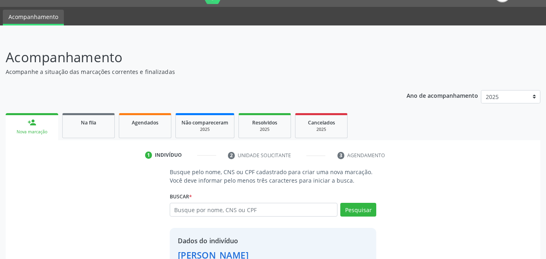
scroll to position [76, 0]
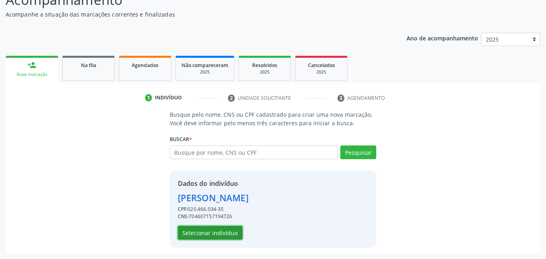
click at [218, 238] on button "Selecionar indivíduo" at bounding box center [210, 233] width 65 height 14
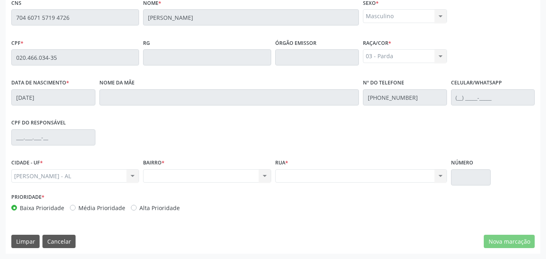
scroll to position [214, 0]
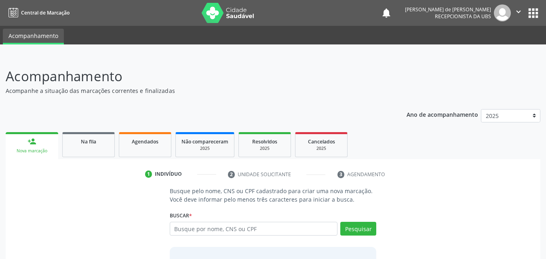
click at [191, 229] on input "text" at bounding box center [254, 229] width 168 height 14
type input "704 6071 5719 4726"
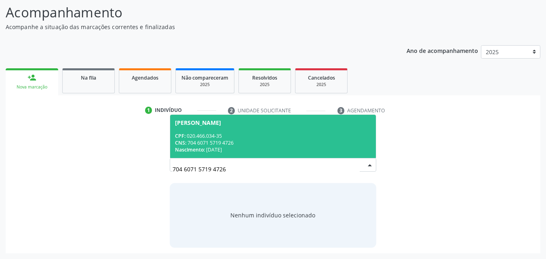
click at [208, 120] on div "[PERSON_NAME]" at bounding box center [198, 123] width 46 height 6
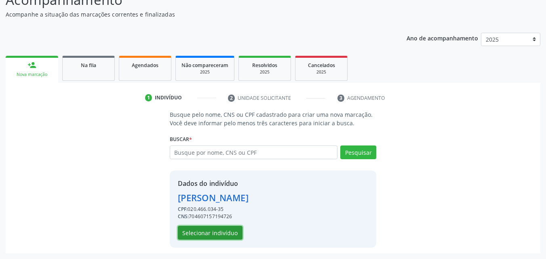
click at [210, 237] on button "Selecionar indivíduo" at bounding box center [210, 233] width 65 height 14
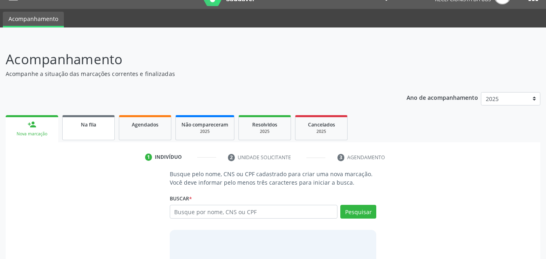
scroll to position [64, 0]
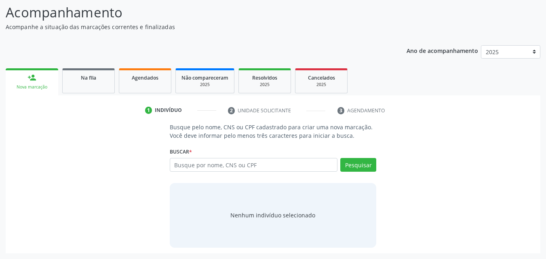
click at [198, 168] on input "text" at bounding box center [254, 165] width 168 height 14
type input "09657534410"
click at [363, 164] on button "Pesquisar" at bounding box center [358, 165] width 36 height 14
type input "09657534410"
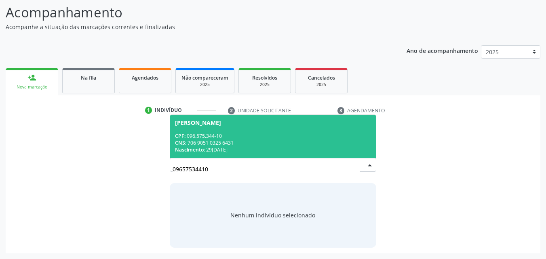
click at [301, 136] on div "CPF: 096.575.344-10" at bounding box center [273, 135] width 196 height 7
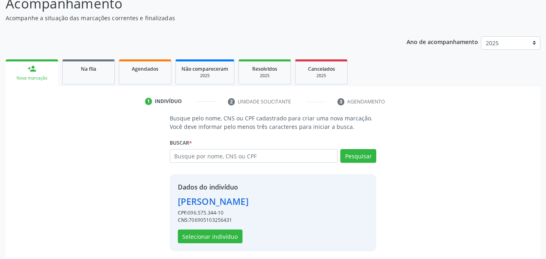
scroll to position [76, 0]
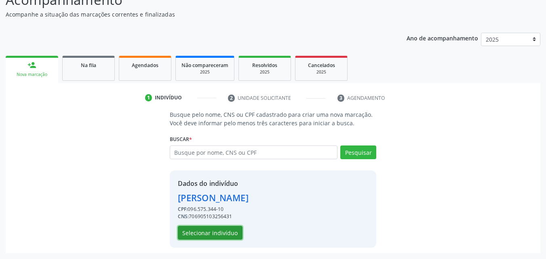
click at [209, 231] on button "Selecionar indivíduo" at bounding box center [210, 233] width 65 height 14
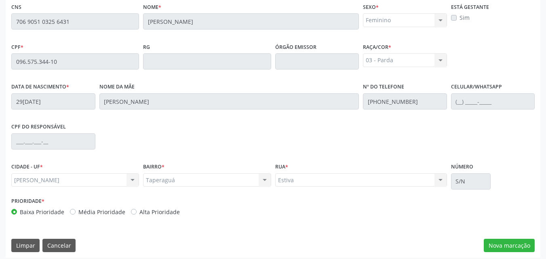
scroll to position [214, 0]
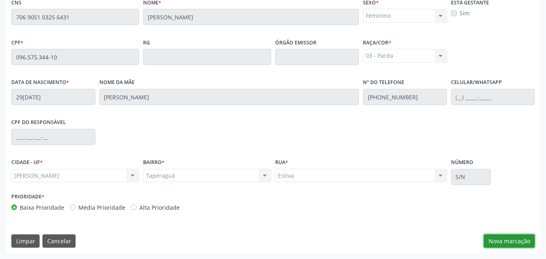
click at [489, 240] on button "Nova marcação" at bounding box center [508, 241] width 51 height 14
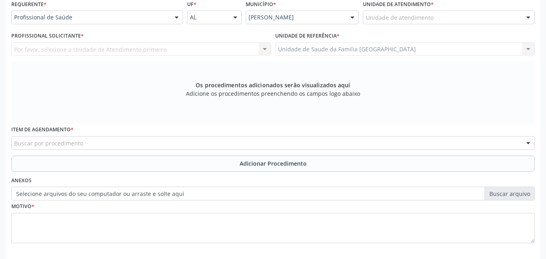
scroll to position [0, 0]
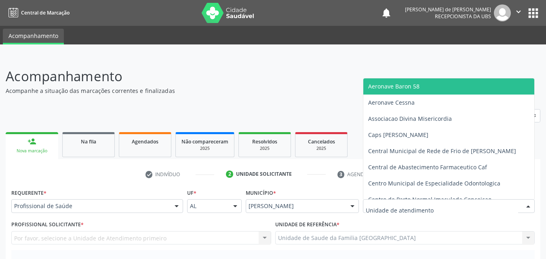
type input "W"
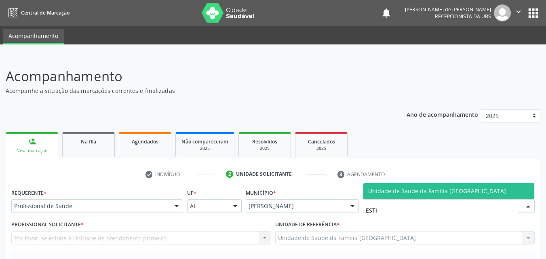
type input "ESTIV"
click at [371, 188] on span "Unidade de Saude da Familia [GEOGRAPHIC_DATA]" at bounding box center [437, 191] width 138 height 8
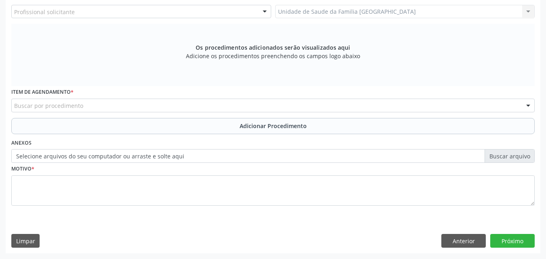
scroll to position [38, 0]
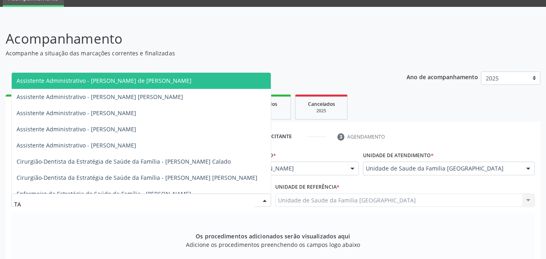
type input "TAC"
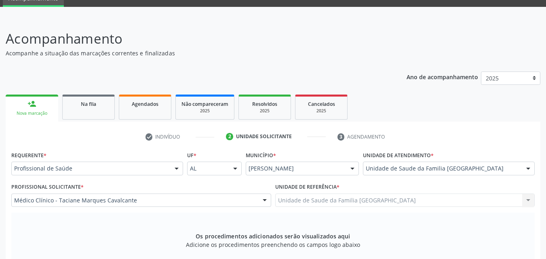
scroll to position [226, 0]
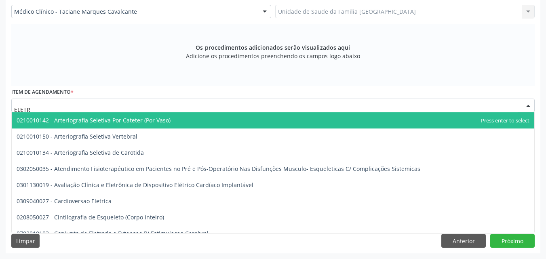
type input "ELETRO"
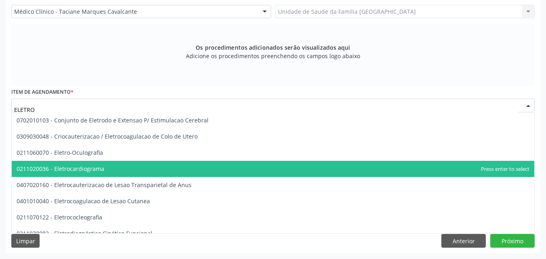
click at [64, 168] on span "0211020036 - Eletrocardiograma" at bounding box center [61, 169] width 88 height 8
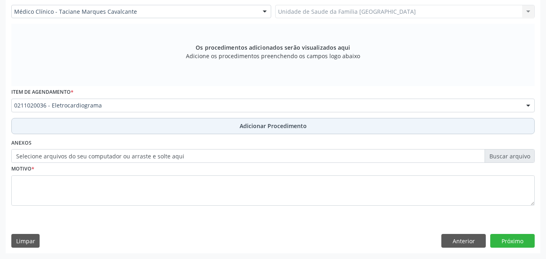
click at [72, 125] on button "Adicionar Procedimento" at bounding box center [272, 126] width 523 height 16
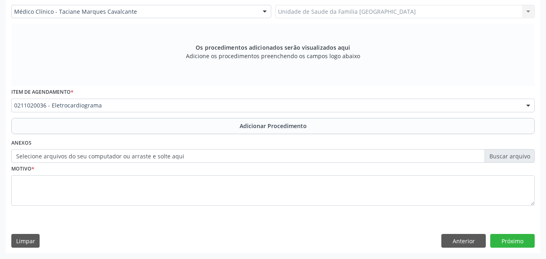
scroll to position [195, 0]
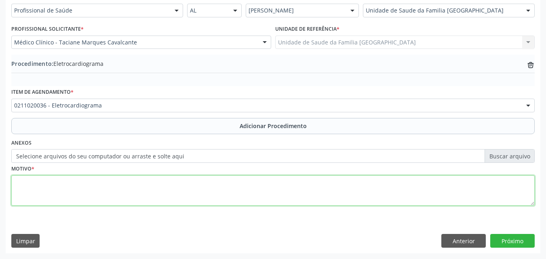
click at [72, 187] on textarea at bounding box center [272, 190] width 523 height 31
type textarea "PRÉ-OPERATÓRIO."
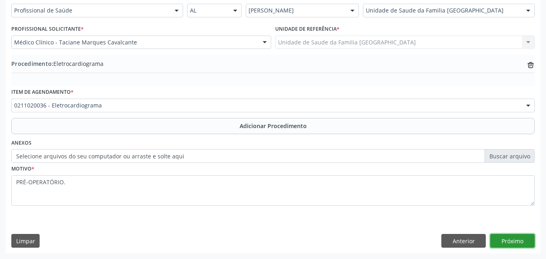
click at [507, 237] on button "Próximo" at bounding box center [512, 241] width 44 height 14
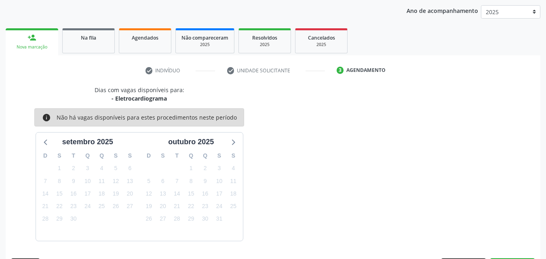
scroll to position [128, 0]
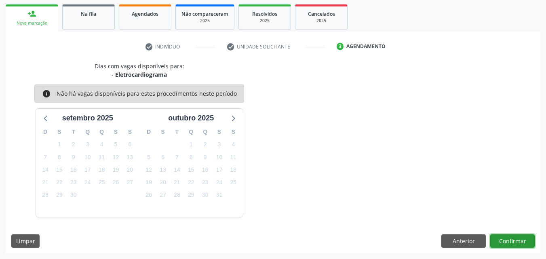
click at [507, 237] on button "Confirmar" at bounding box center [512, 241] width 44 height 14
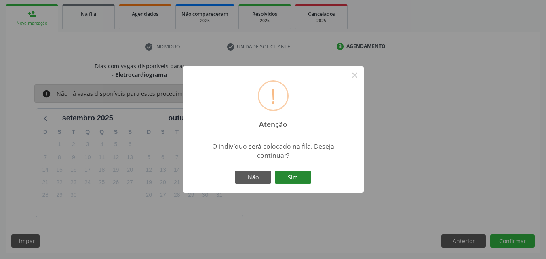
click at [286, 177] on button "Sim" at bounding box center [293, 177] width 36 height 14
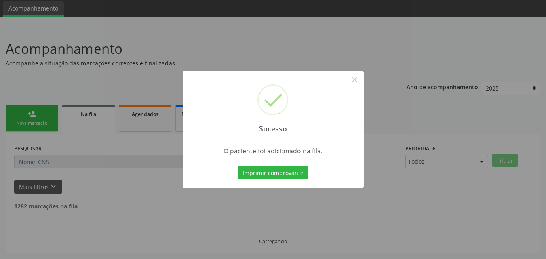
scroll to position [19, 0]
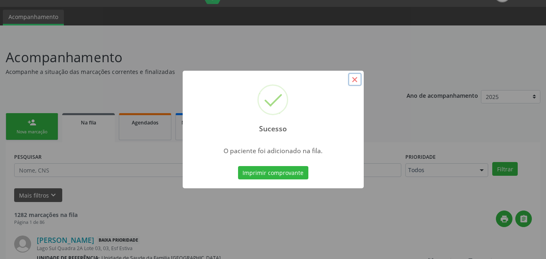
click at [354, 79] on button "×" at bounding box center [355, 80] width 14 height 14
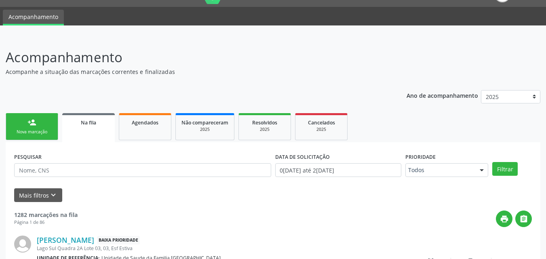
click at [41, 136] on link "person_add Nova marcação" at bounding box center [32, 126] width 52 height 27
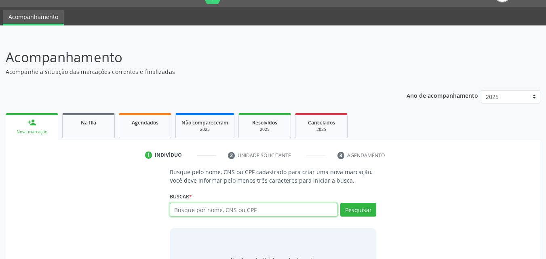
click at [182, 205] on input "text" at bounding box center [254, 210] width 168 height 14
type input "70500684249751"
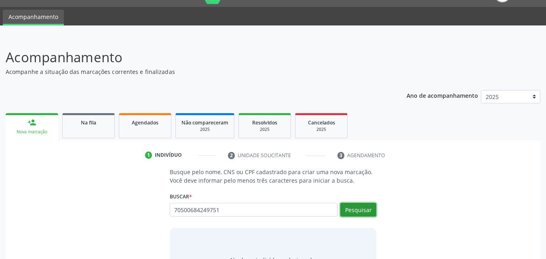
click at [370, 211] on button "Pesquisar" at bounding box center [358, 210] width 36 height 14
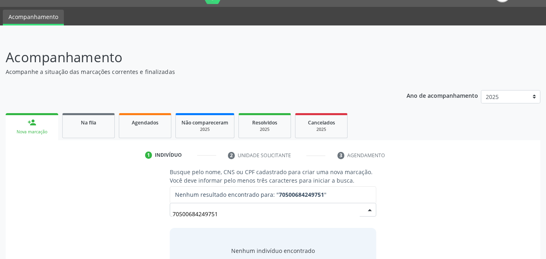
drag, startPoint x: 233, startPoint y: 208, endPoint x: 126, endPoint y: 210, distance: 107.0
click at [132, 210] on div "Busque pelo nome, CNS ou CPF cadastrado para criar uma nova marcação. Você deve…" at bounding box center [272, 230] width 523 height 124
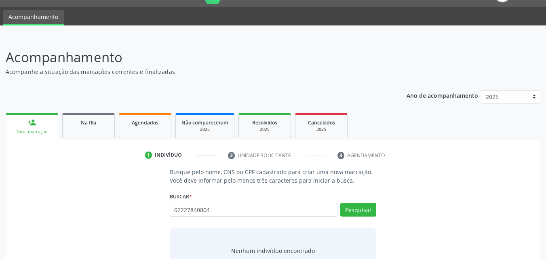
type input "02227840804"
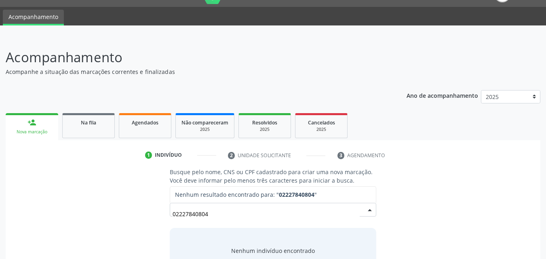
drag, startPoint x: 273, startPoint y: 214, endPoint x: 113, endPoint y: 218, distance: 159.5
click at [113, 218] on div "Busque pelo nome, CNS ou CPF cadastrado para criar uma nova marcação. Você deve…" at bounding box center [272, 230] width 523 height 124
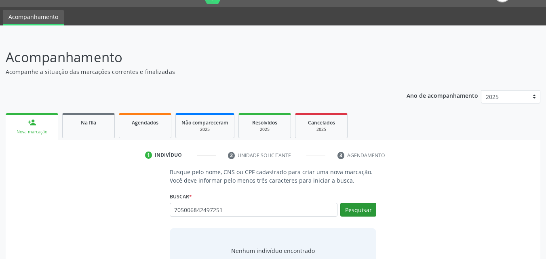
type input "705006842497251"
click at [347, 210] on button "Pesquisar" at bounding box center [358, 210] width 36 height 14
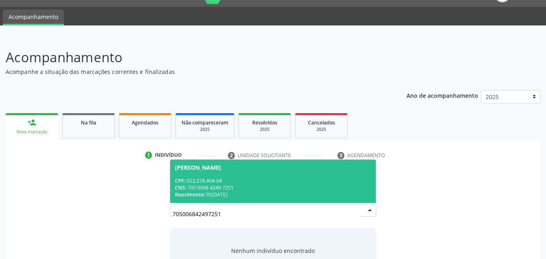
click at [288, 186] on div "CNS: 705 0068 4249 7251" at bounding box center [273, 187] width 196 height 7
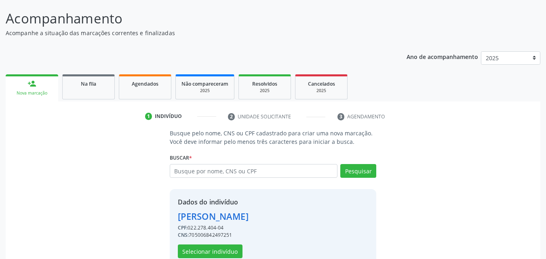
scroll to position [76, 0]
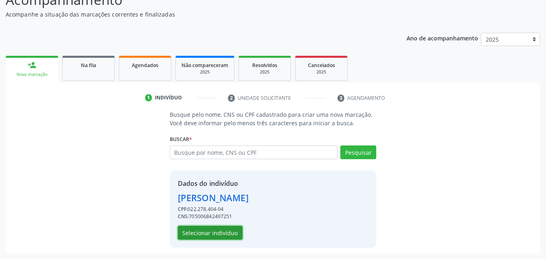
click at [218, 230] on button "Selecionar indivíduo" at bounding box center [210, 233] width 65 height 14
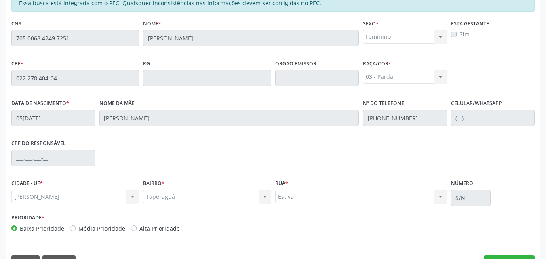
scroll to position [214, 0]
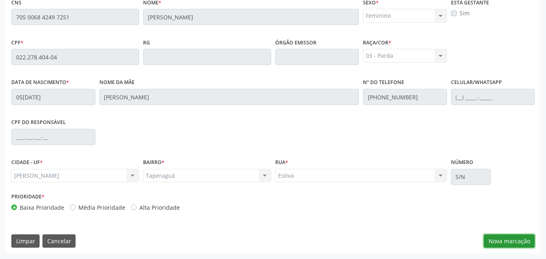
click at [525, 239] on button "Nova marcação" at bounding box center [508, 241] width 51 height 14
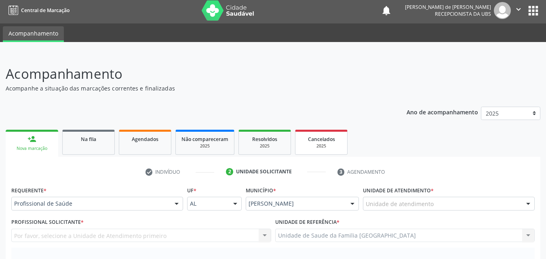
scroll to position [0, 0]
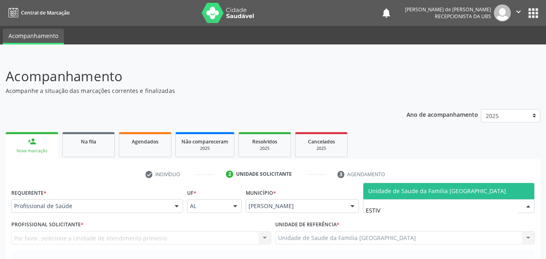
type input "ESTIVA"
click at [376, 196] on span "Unidade de Saude da Familia [GEOGRAPHIC_DATA]" at bounding box center [448, 191] width 171 height 16
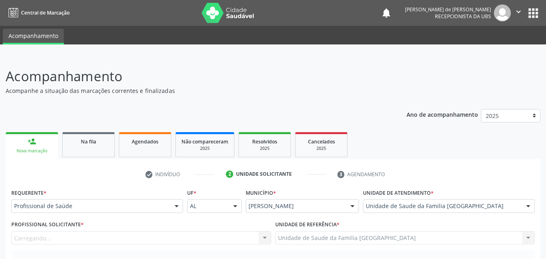
scroll to position [189, 0]
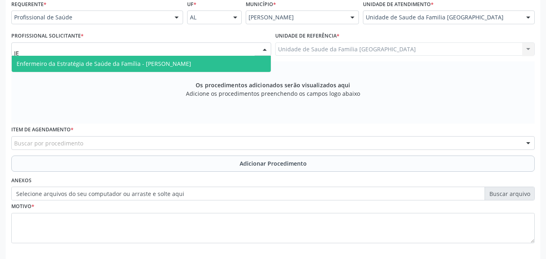
type input "JEA"
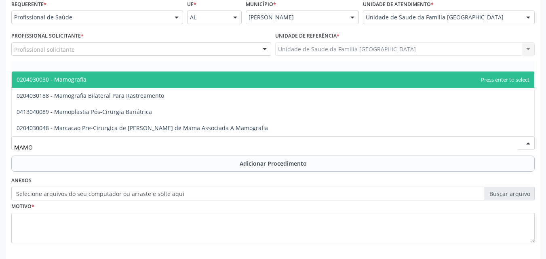
type input "MAMOG"
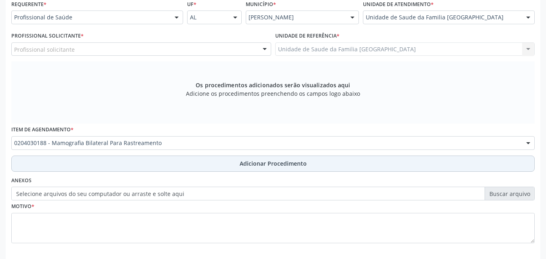
click at [72, 159] on button "Adicionar Procedimento" at bounding box center [272, 163] width 523 height 16
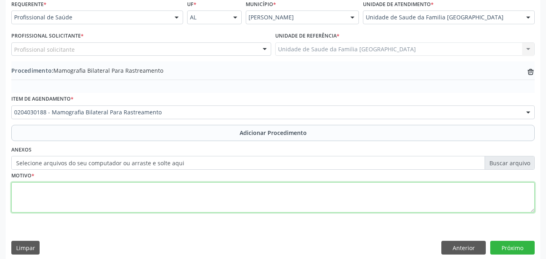
click at [67, 197] on textarea at bounding box center [272, 197] width 523 height 31
drag, startPoint x: 44, startPoint y: 190, endPoint x: 91, endPoint y: 199, distance: 48.1
click at [94, 202] on textarea "RASTREAMENTO" at bounding box center [272, 197] width 523 height 31
type textarea "RASTREAMENTO."
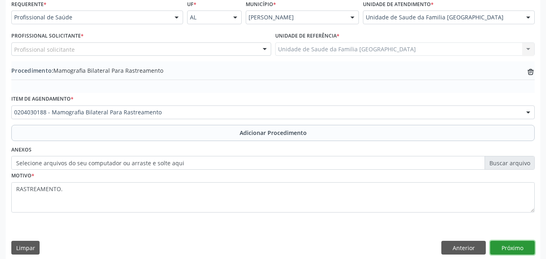
click at [517, 244] on button "Próximo" at bounding box center [512, 248] width 44 height 14
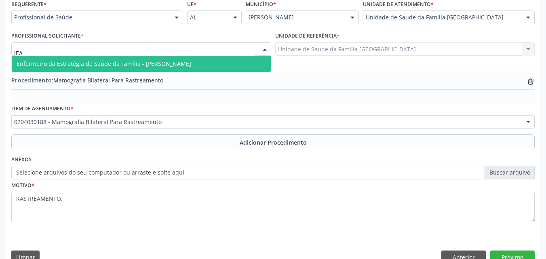
type input "[PERSON_NAME]"
click at [38, 65] on span "Enfermeiro da Estratégia de Saúde da Família - [PERSON_NAME]" at bounding box center [104, 64] width 174 height 8
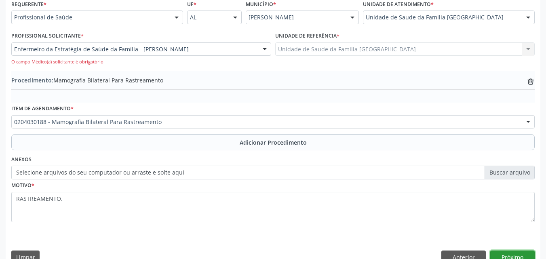
click at [502, 252] on button "Próximo" at bounding box center [512, 257] width 44 height 14
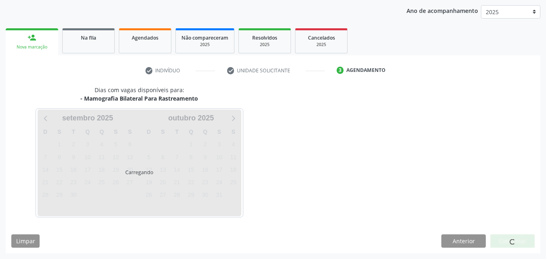
scroll to position [128, 0]
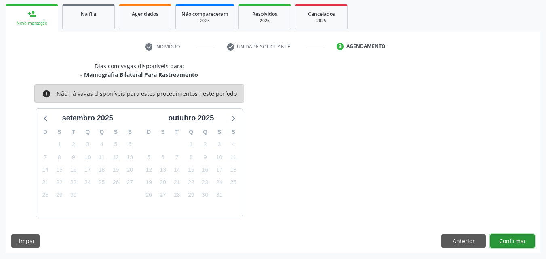
click at [498, 240] on button "Confirmar" at bounding box center [512, 241] width 44 height 14
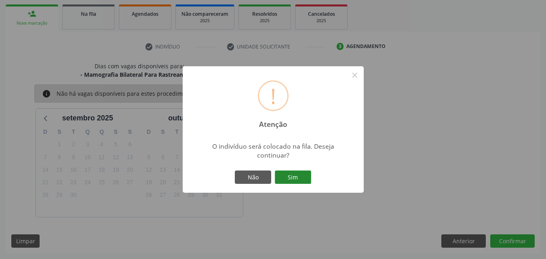
click at [285, 174] on button "Sim" at bounding box center [293, 177] width 36 height 14
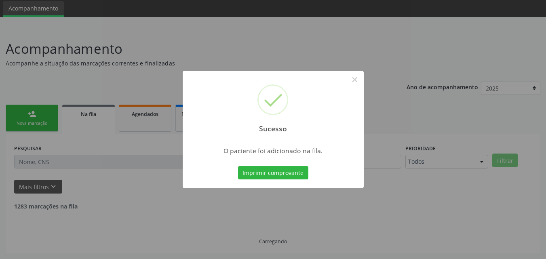
scroll to position [19, 0]
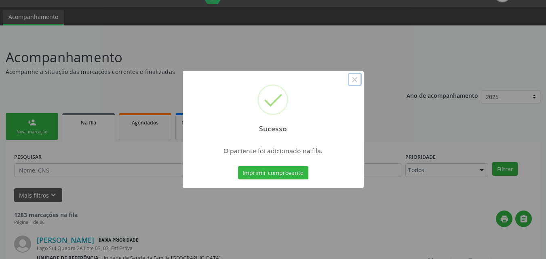
drag, startPoint x: 351, startPoint y: 79, endPoint x: 348, endPoint y: 73, distance: 5.8
click at [351, 78] on button "×" at bounding box center [355, 80] width 14 height 14
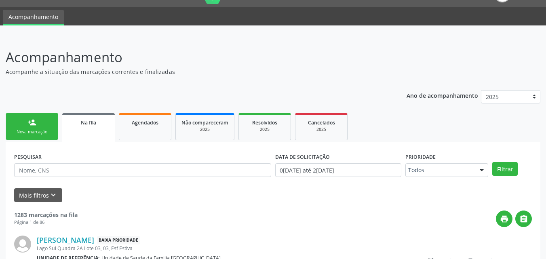
click at [29, 131] on div "Nova marcação" at bounding box center [32, 132] width 40 height 6
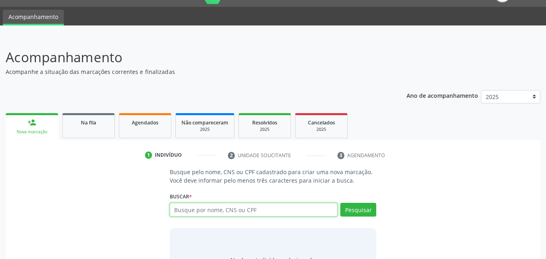
click at [197, 212] on input "text" at bounding box center [254, 210] width 168 height 14
type input "02227840804"
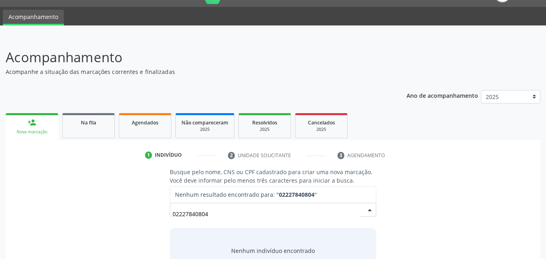
scroll to position [64, 0]
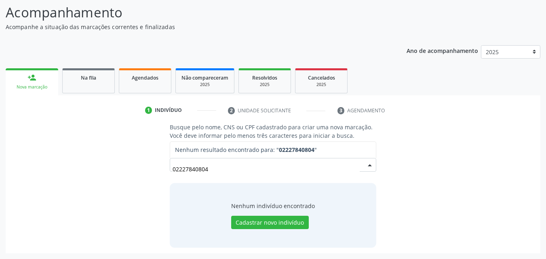
drag, startPoint x: 212, startPoint y: 170, endPoint x: 150, endPoint y: 159, distance: 62.3
click at [150, 159] on div "Busque pelo nome, CNS ou CPF cadastrado para criar uma nova marcação. Você deve…" at bounding box center [272, 185] width 523 height 124
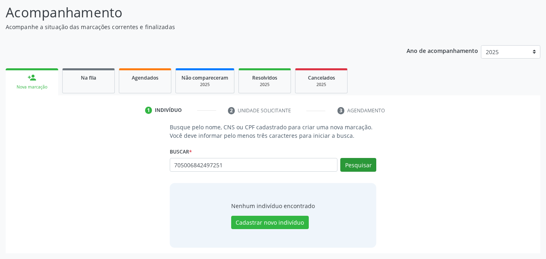
type input "705006842497251"
click at [350, 165] on button "Pesquisar" at bounding box center [358, 165] width 36 height 14
type input "705006842497251"
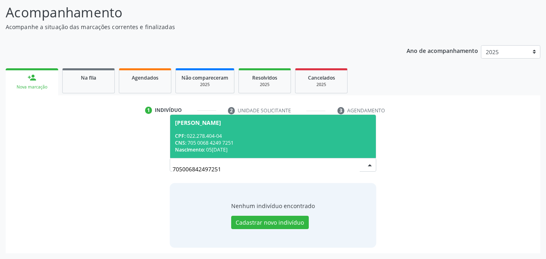
click at [248, 137] on div "CPF: 022.278.404-04" at bounding box center [273, 135] width 196 height 7
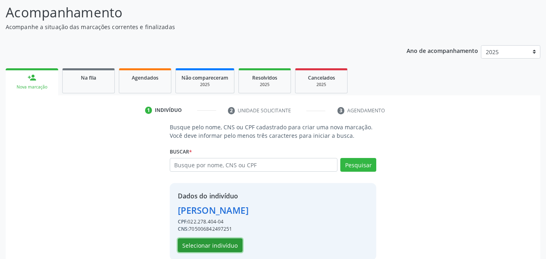
click at [231, 244] on button "Selecionar indivíduo" at bounding box center [210, 245] width 65 height 14
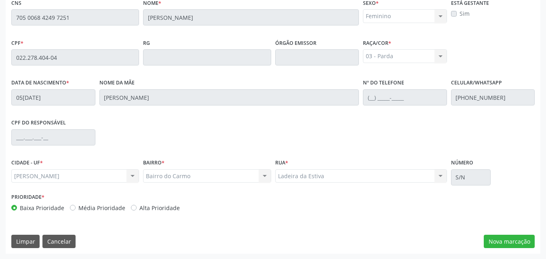
scroll to position [214, 0]
click at [526, 241] on button "Nova marcação" at bounding box center [508, 241] width 51 height 14
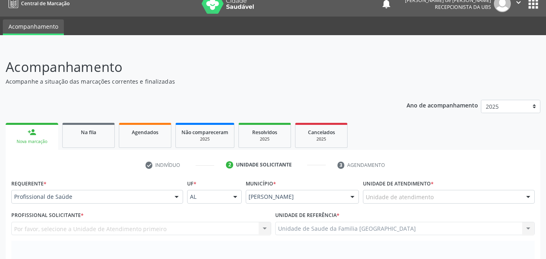
scroll to position [0, 0]
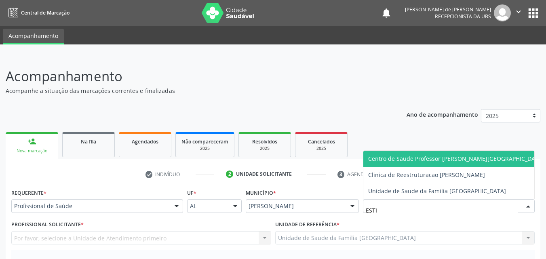
type input "ESTIV"
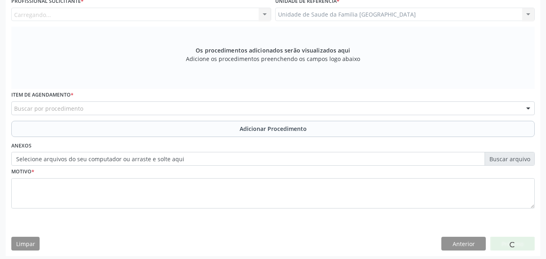
scroll to position [226, 0]
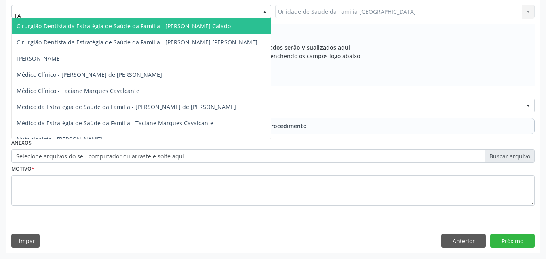
type input "T"
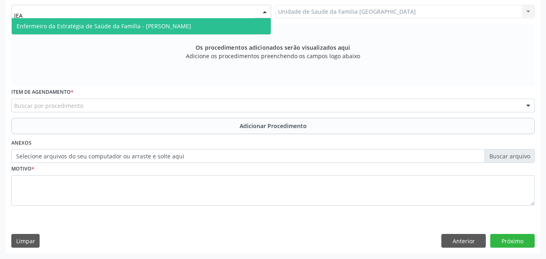
type input "[PERSON_NAME]"
click at [64, 28] on span "Enfermeiro da Estratégia de Saúde da Família - [PERSON_NAME]" at bounding box center [104, 26] width 174 height 8
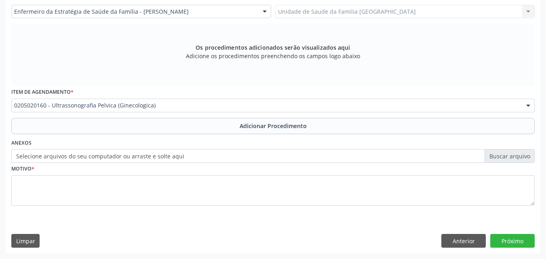
scroll to position [0, 0]
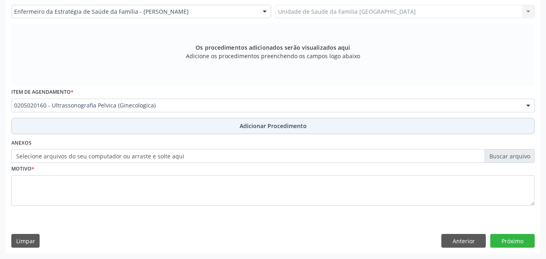
click at [74, 126] on button "Adicionar Procedimento" at bounding box center [272, 126] width 523 height 16
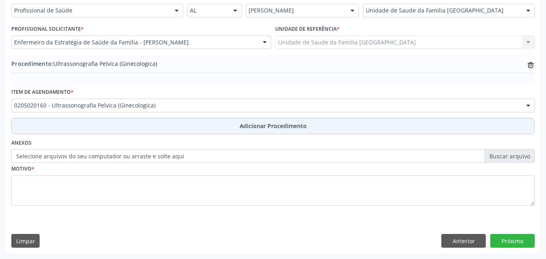
scroll to position [195, 0]
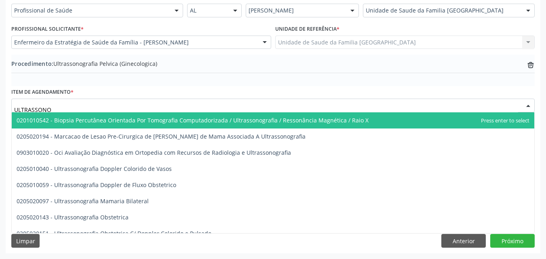
type input "ULTRASSONOG"
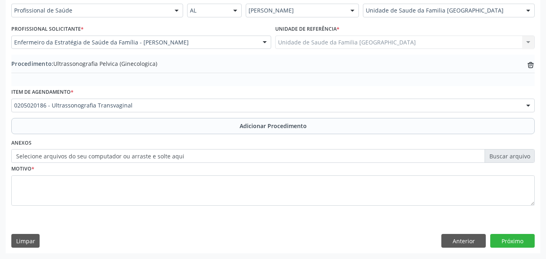
scroll to position [0, 0]
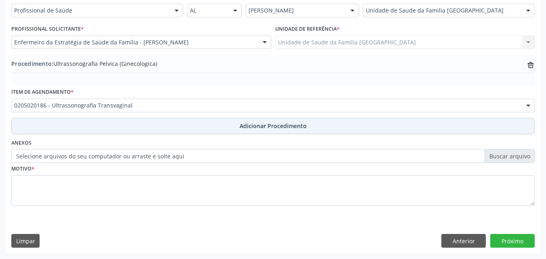
click at [94, 129] on button "Adicionar Procedimento" at bounding box center [272, 126] width 523 height 16
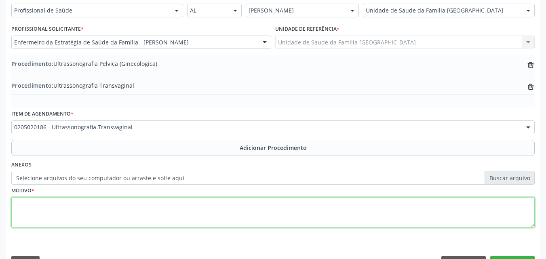
click at [105, 197] on textarea at bounding box center [272, 212] width 523 height 31
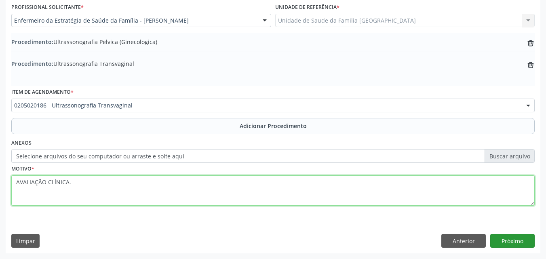
type textarea "AVALIAÇÃO CLÍNICA."
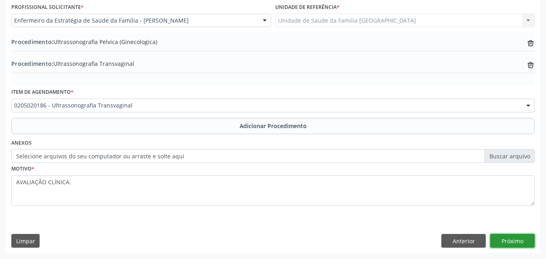
click at [513, 242] on button "Próximo" at bounding box center [512, 241] width 44 height 14
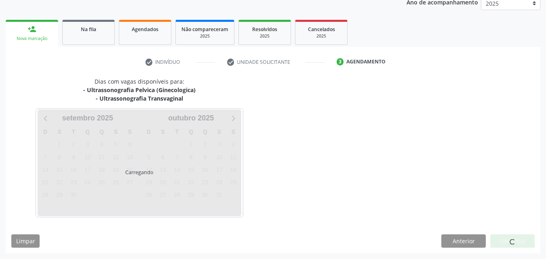
scroll to position [136, 0]
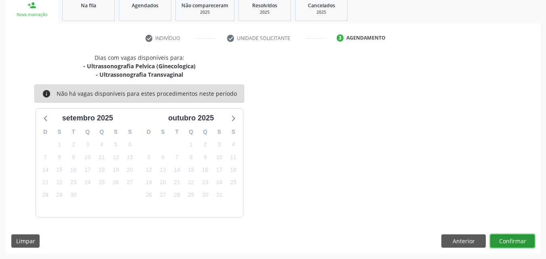
click at [512, 244] on button "Confirmar" at bounding box center [512, 241] width 44 height 14
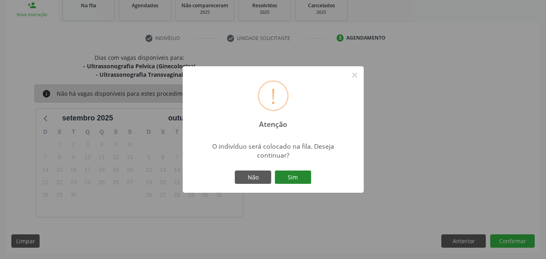
click at [300, 174] on button "Sim" at bounding box center [293, 177] width 36 height 14
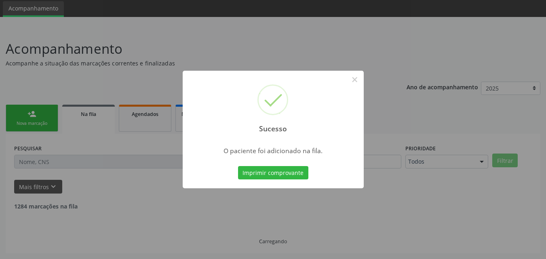
scroll to position [19, 0]
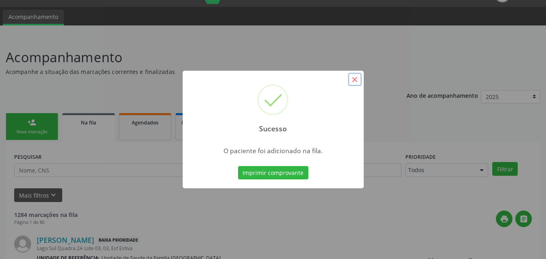
click at [356, 76] on button "×" at bounding box center [355, 80] width 14 height 14
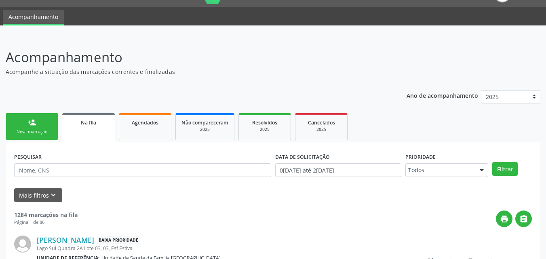
click at [24, 128] on link "person_add Nova marcação" at bounding box center [32, 126] width 52 height 27
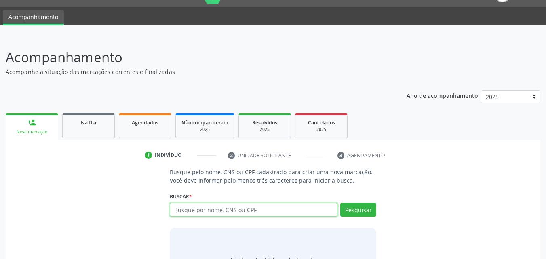
click at [241, 210] on input "text" at bounding box center [254, 210] width 168 height 14
type input "[PERSON_NAME]"
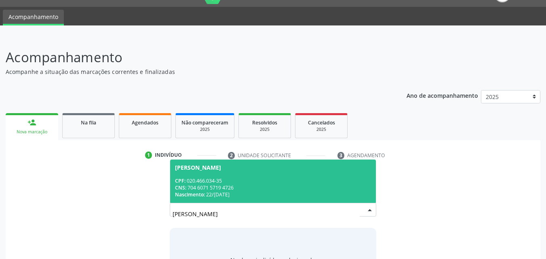
click at [347, 207] on input "[PERSON_NAME]" at bounding box center [265, 214] width 187 height 16
click at [248, 181] on div "CPF: 020.466.034-35" at bounding box center [273, 180] width 196 height 7
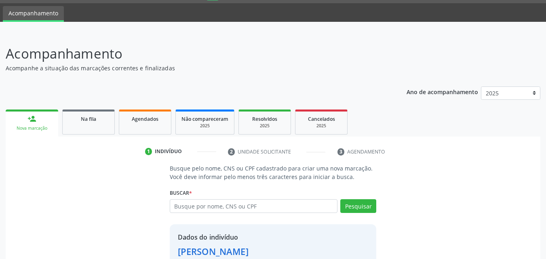
scroll to position [76, 0]
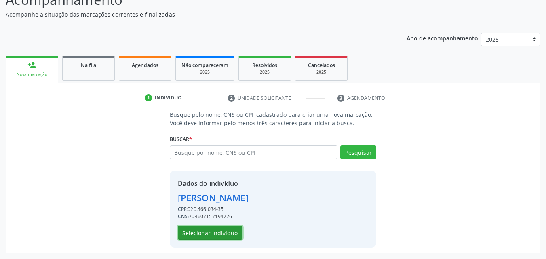
click at [232, 230] on button "Selecionar indivíduo" at bounding box center [210, 233] width 65 height 14
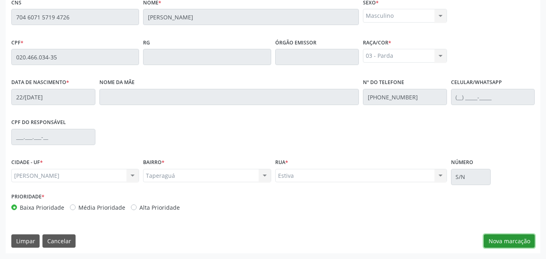
click at [522, 236] on button "Nova marcação" at bounding box center [508, 241] width 51 height 14
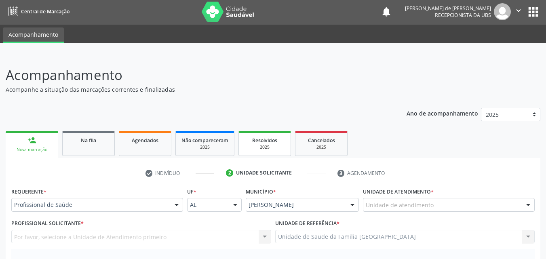
scroll to position [0, 0]
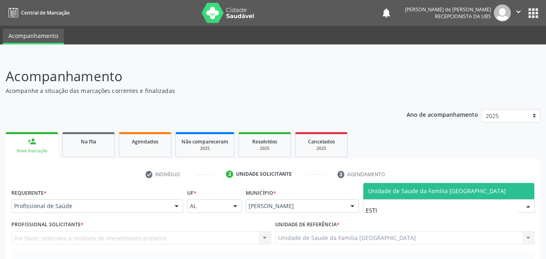
type input "ESTIV"
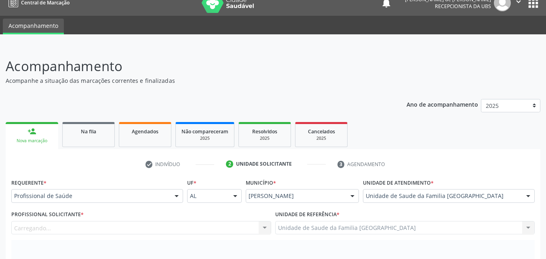
scroll to position [189, 0]
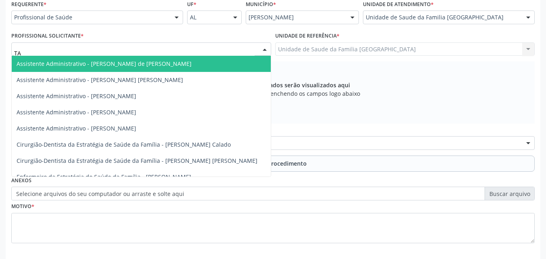
type input "TAC"
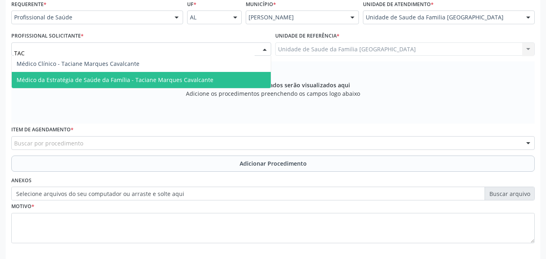
click at [49, 82] on span "Médico da Estratégia de Saúde da Família - Taciane Marques Cavalcante" at bounding box center [115, 80] width 197 height 8
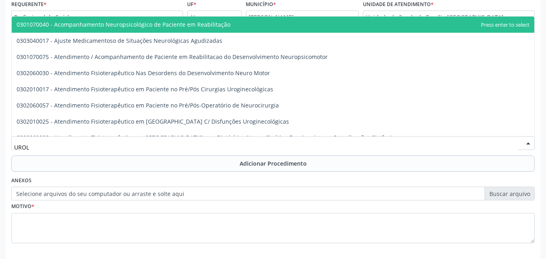
type input "UROLO"
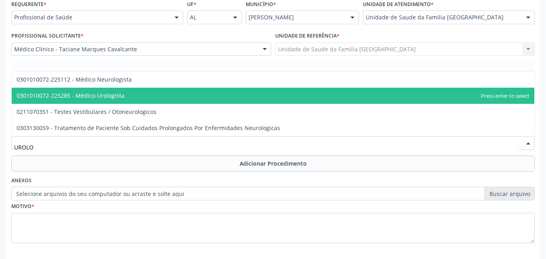
click at [96, 92] on span "0301010072-225285 - Médico Urologista" at bounding box center [71, 96] width 108 height 8
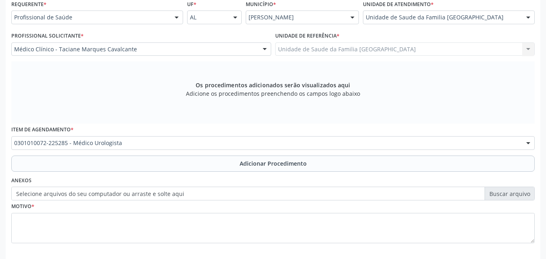
click at [98, 159] on button "Adicionar Procedimento" at bounding box center [272, 163] width 523 height 16
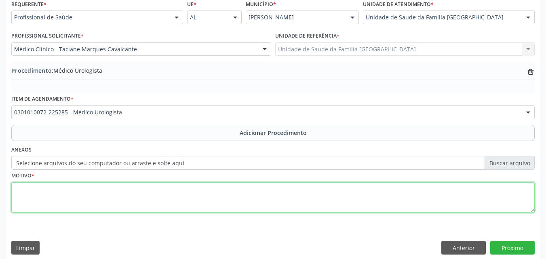
click at [94, 187] on textarea at bounding box center [272, 197] width 523 height 31
type textarea "PSA ELEVADO."
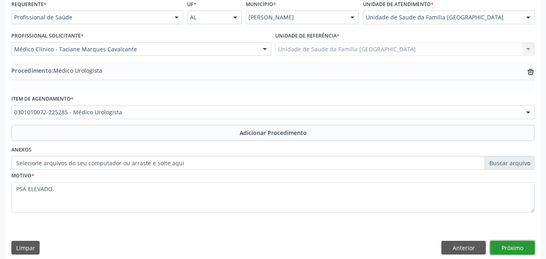
click at [513, 248] on button "Próximo" at bounding box center [512, 248] width 44 height 14
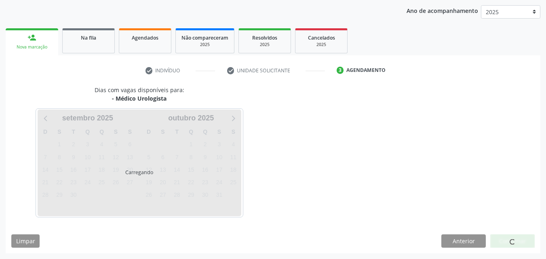
scroll to position [128, 0]
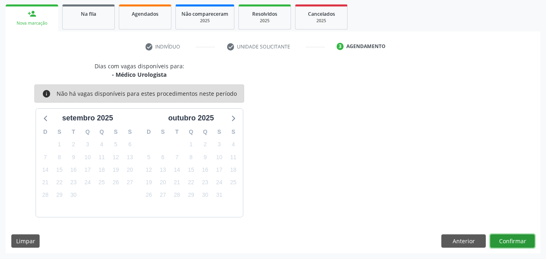
click at [517, 239] on button "Confirmar" at bounding box center [512, 241] width 44 height 14
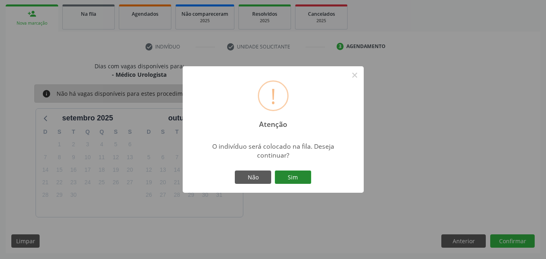
click at [284, 178] on button "Sim" at bounding box center [293, 177] width 36 height 14
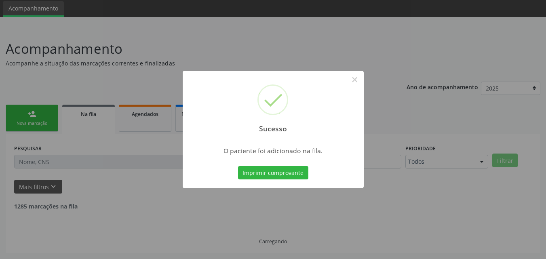
scroll to position [19, 0]
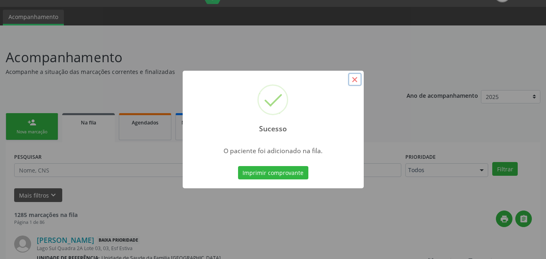
click at [359, 78] on button "×" at bounding box center [355, 80] width 14 height 14
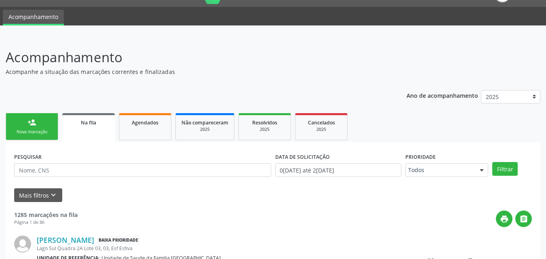
click at [38, 119] on link "person_add Nova marcação" at bounding box center [32, 126] width 52 height 27
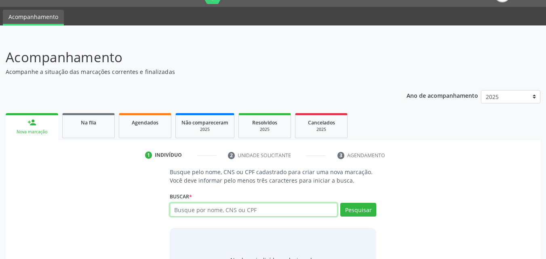
click at [268, 209] on input "text" at bounding box center [254, 210] width 168 height 14
type input "[PERSON_NAME]"
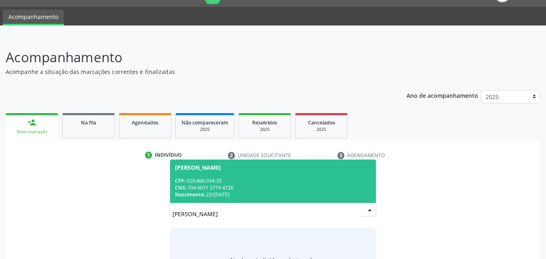
click at [258, 186] on div "CNS: 704 6071 5719 4726" at bounding box center [273, 187] width 196 height 7
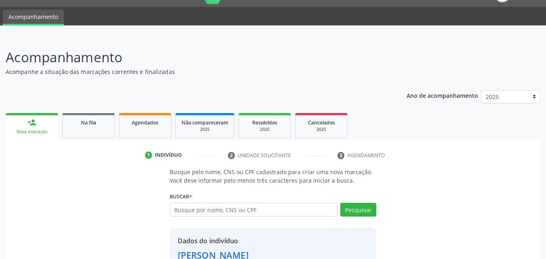
scroll to position [76, 0]
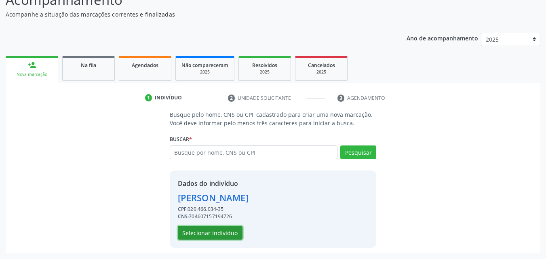
click at [233, 232] on button "Selecionar indivíduo" at bounding box center [210, 233] width 65 height 14
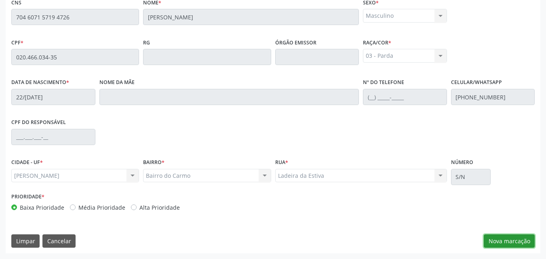
click at [501, 241] on button "Nova marcação" at bounding box center [508, 241] width 51 height 14
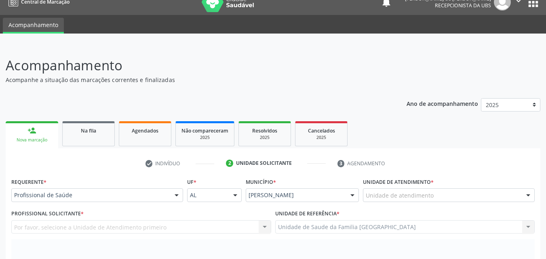
scroll to position [0, 0]
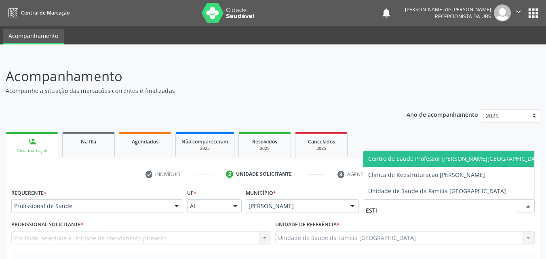
type input "ESTIV"
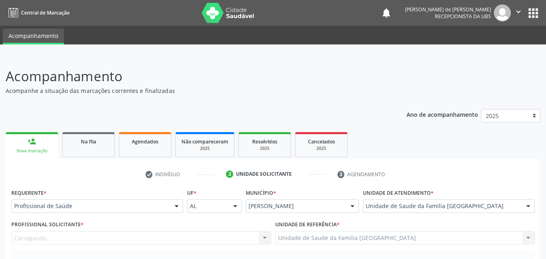
scroll to position [189, 0]
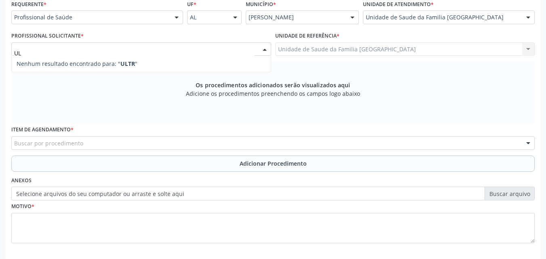
type input "U"
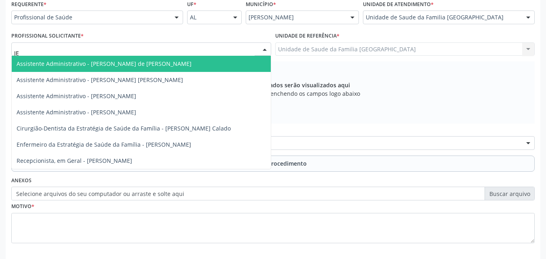
type input "JEA"
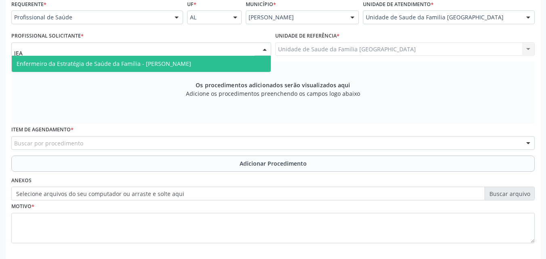
click at [61, 63] on span "Enfermeiro da Estratégia de Saúde da Família - [PERSON_NAME]" at bounding box center [104, 64] width 174 height 8
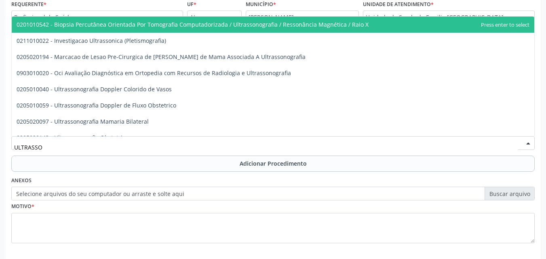
type input "ULTRASSON"
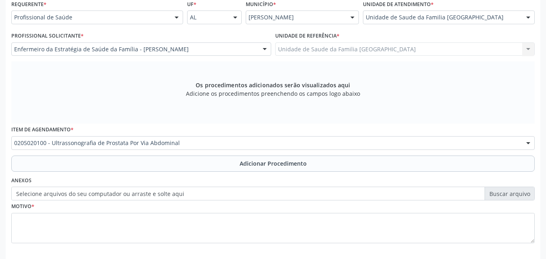
scroll to position [0, 0]
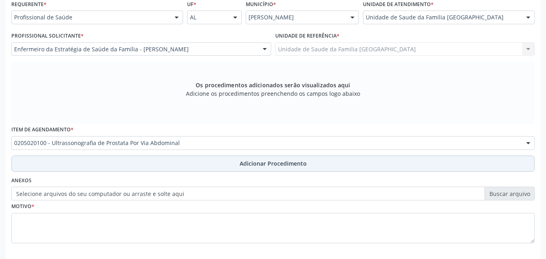
click at [67, 163] on button "Adicionar Procedimento" at bounding box center [272, 163] width 523 height 16
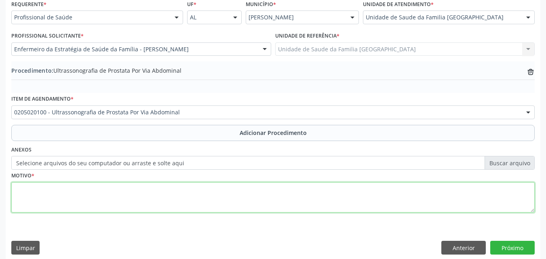
click at [80, 202] on textarea at bounding box center [272, 197] width 523 height 31
type textarea "PSA ELEVADO + ESFORÇO MICSIONAL."
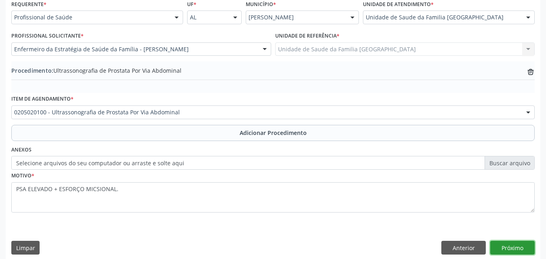
click at [504, 246] on button "Próximo" at bounding box center [512, 248] width 44 height 14
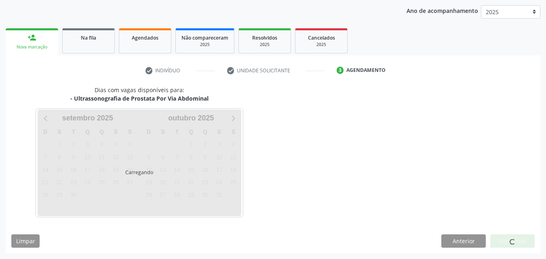
scroll to position [128, 0]
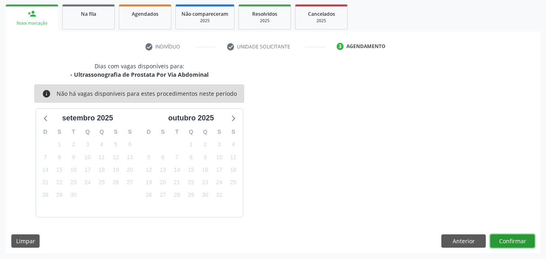
click at [518, 235] on button "Confirmar" at bounding box center [512, 241] width 44 height 14
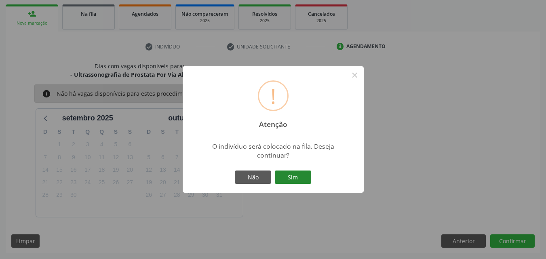
click at [298, 173] on button "Sim" at bounding box center [293, 177] width 36 height 14
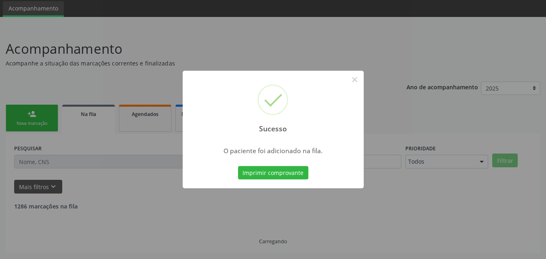
scroll to position [19, 0]
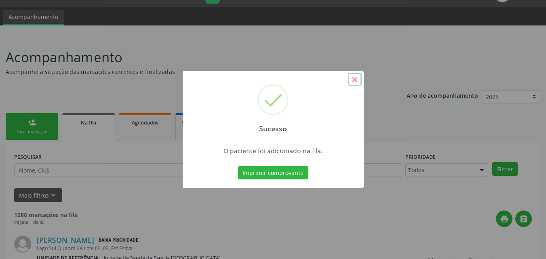
click at [357, 80] on button "×" at bounding box center [355, 80] width 14 height 14
